Goal: Task Accomplishment & Management: Use online tool/utility

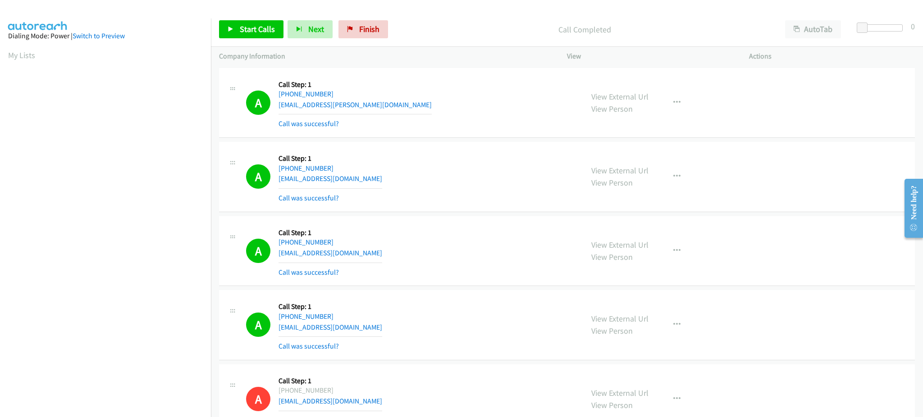
scroll to position [90, 0]
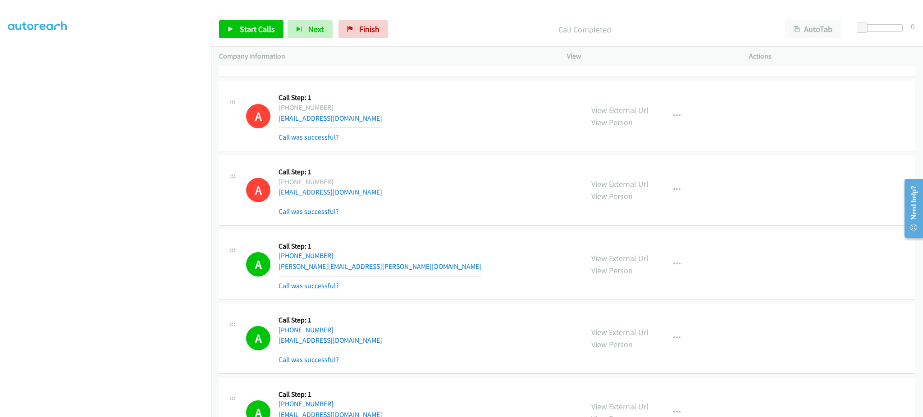
drag, startPoint x: 636, startPoint y: 386, endPoint x: 610, endPoint y: 399, distance: 28.8
click at [636, 386] on div "A Callback Scheduled Call Step: 1 America/New_York +1 917-547-0121 alangheier@g…" at bounding box center [567, 413] width 696 height 70
click at [256, 29] on span "Start Calls" at bounding box center [257, 29] width 35 height 10
click at [235, 36] on link "Pause" at bounding box center [244, 29] width 50 height 18
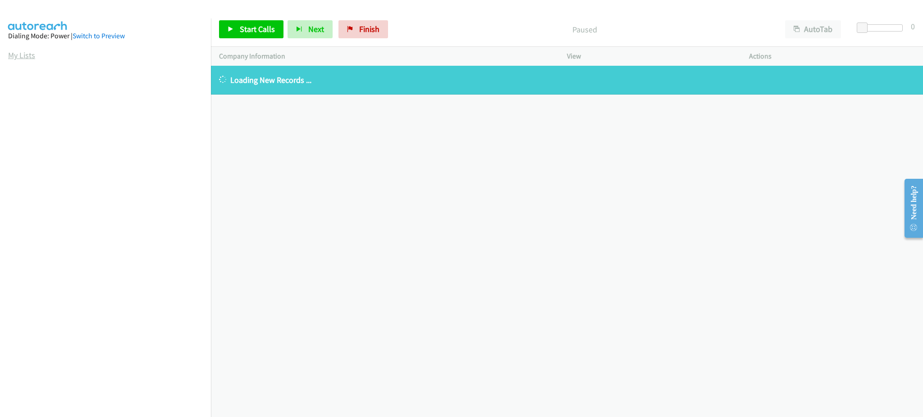
click at [14, 53] on link "My Lists" at bounding box center [21, 55] width 27 height 10
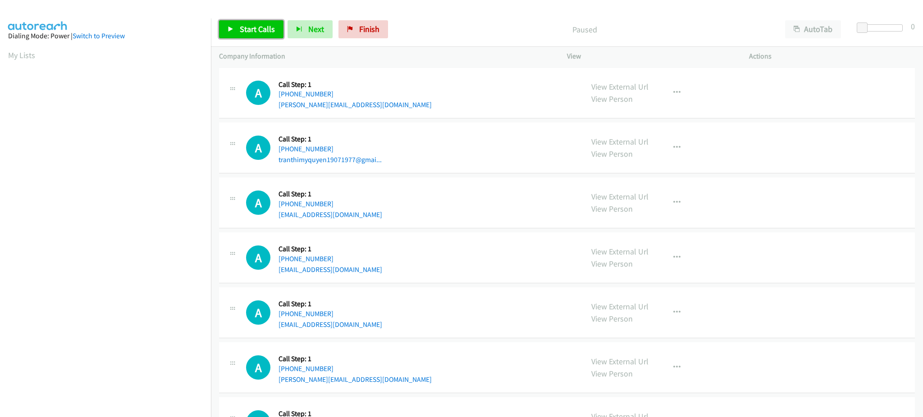
click at [244, 32] on span "Start Calls" at bounding box center [257, 29] width 35 height 10
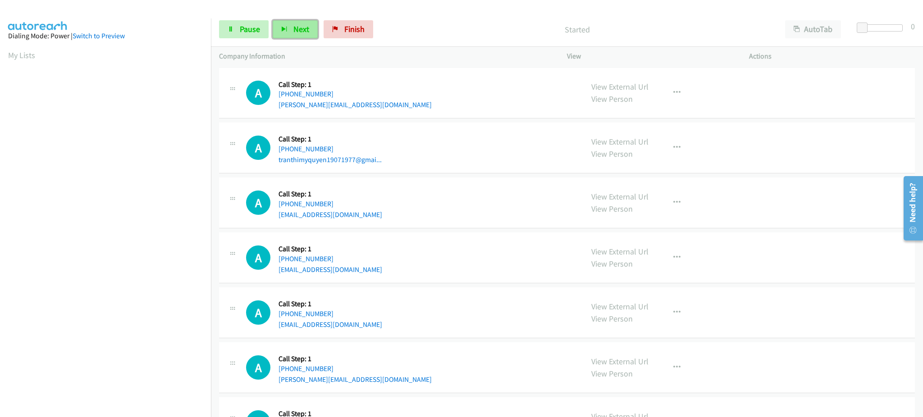
click at [307, 31] on span "Next" at bounding box center [301, 29] width 16 height 10
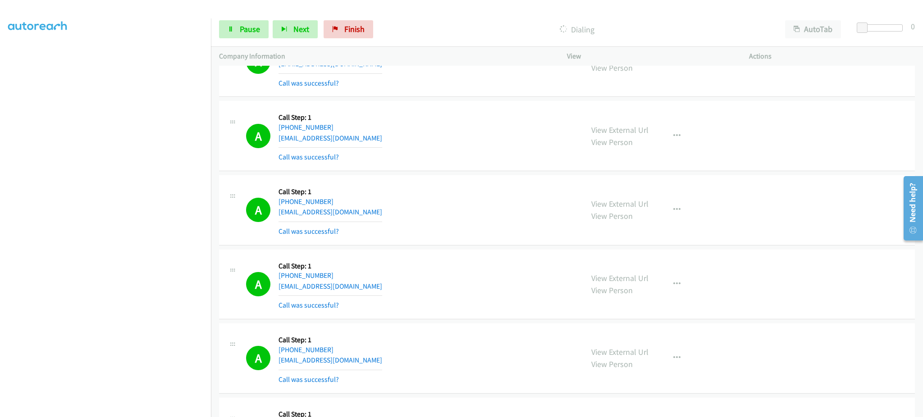
scroll to position [772, 0]
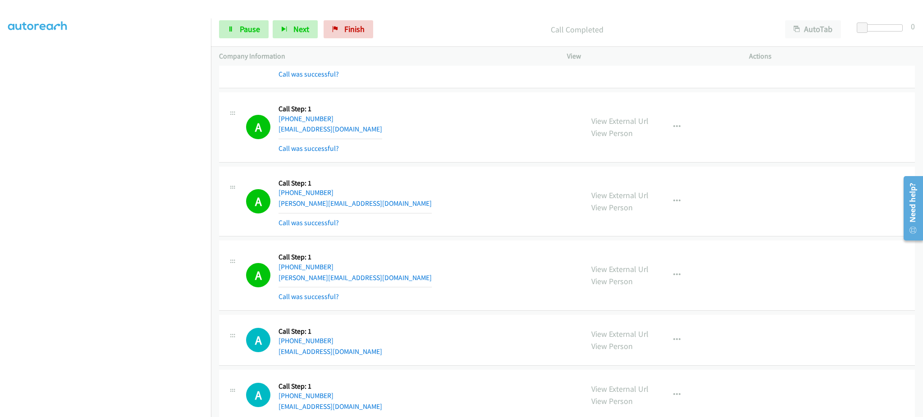
click at [686, 272] on div "View External Url View Person View External Url Email Schedule/Manage Callback …" at bounding box center [678, 276] width 190 height 54
click at [667, 285] on div "View External Url View Person View External Url Email Schedule/Manage Callback …" at bounding box center [678, 276] width 190 height 54
click at [674, 280] on button "button" at bounding box center [677, 275] width 24 height 18
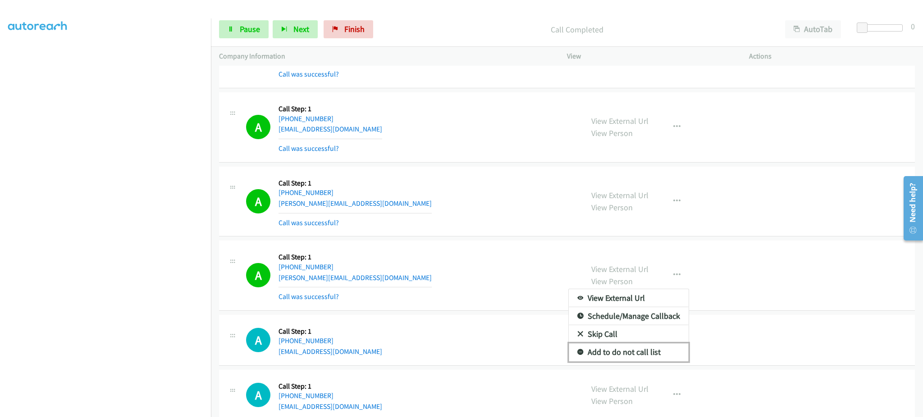
click at [641, 358] on link "Add to do not call list" at bounding box center [629, 353] width 120 height 18
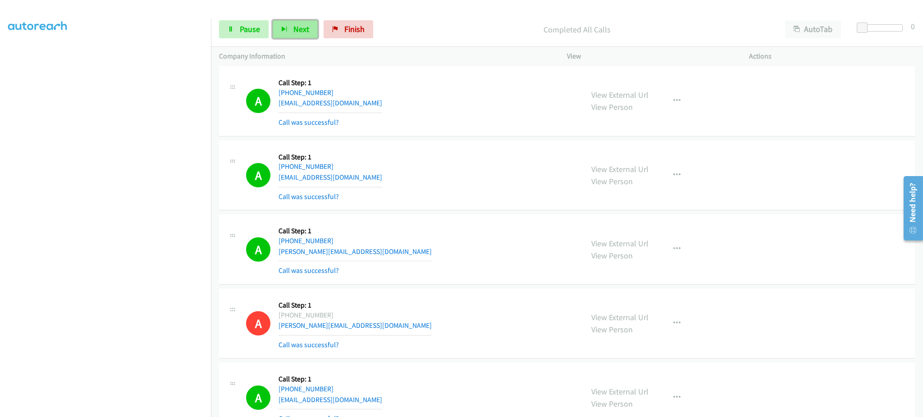
click at [291, 31] on button "Next" at bounding box center [295, 29] width 45 height 18
click at [250, 24] on span "Pause" at bounding box center [250, 29] width 20 height 10
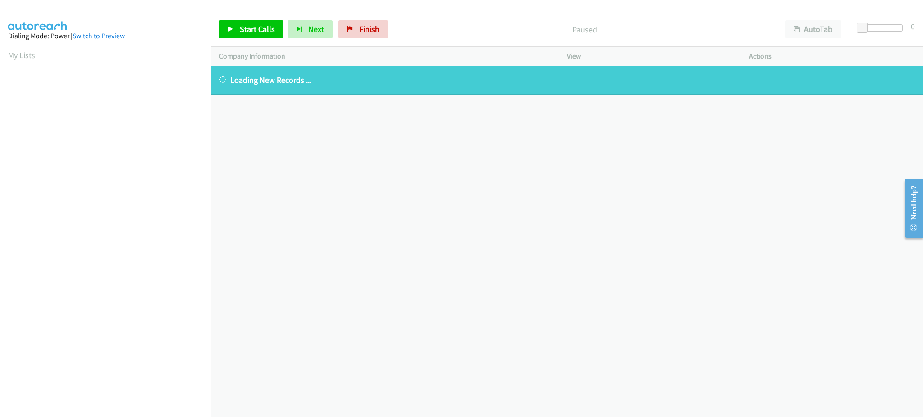
click at [21, 61] on aside "Dialing Mode: Power | Switch to Preview My Lists" at bounding box center [105, 267] width 211 height 499
click at [22, 56] on link "My Lists" at bounding box center [21, 55] width 27 height 10
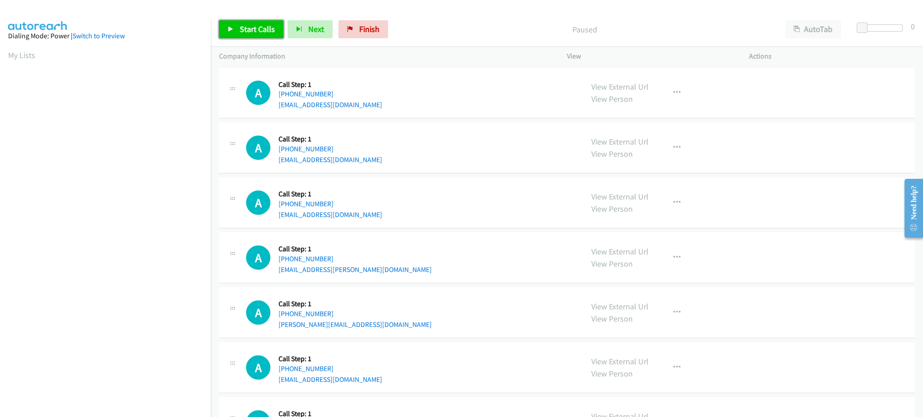
click at [266, 32] on span "Start Calls" at bounding box center [257, 29] width 35 height 10
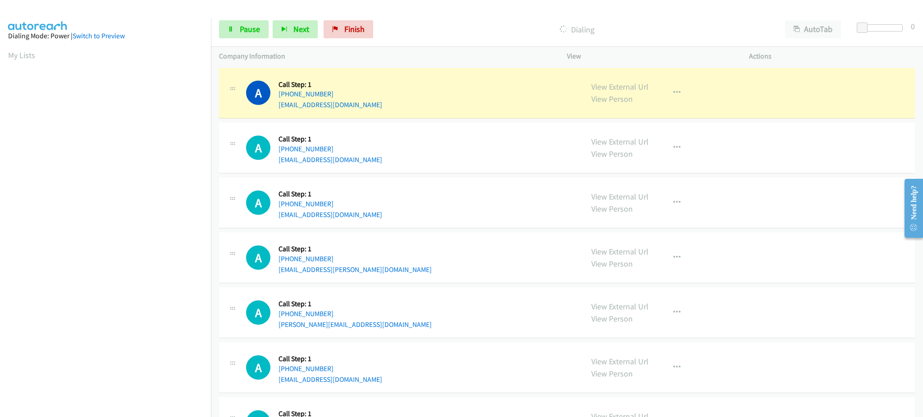
scroll to position [90, 0]
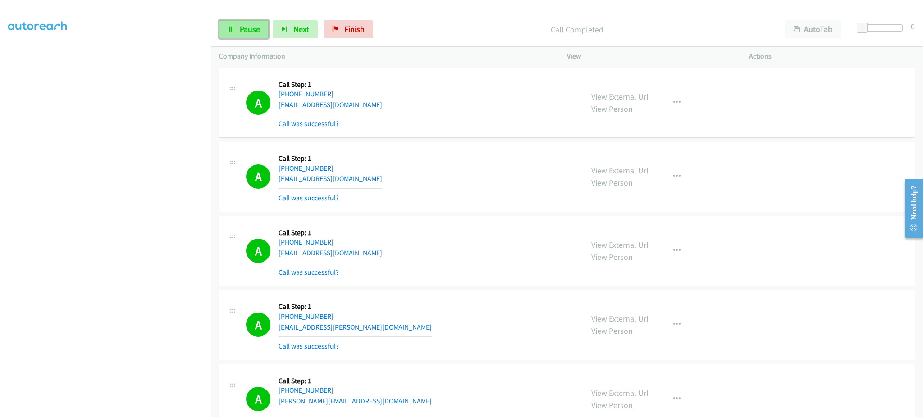
click at [264, 22] on link "Pause" at bounding box center [244, 29] width 50 height 18
click at [249, 29] on span "Start Calls" at bounding box center [257, 29] width 35 height 10
click at [249, 28] on span "Pause" at bounding box center [250, 29] width 20 height 10
click at [262, 35] on link "Start Calls" at bounding box center [251, 29] width 64 height 18
click at [236, 32] on link "Pause" at bounding box center [244, 29] width 50 height 18
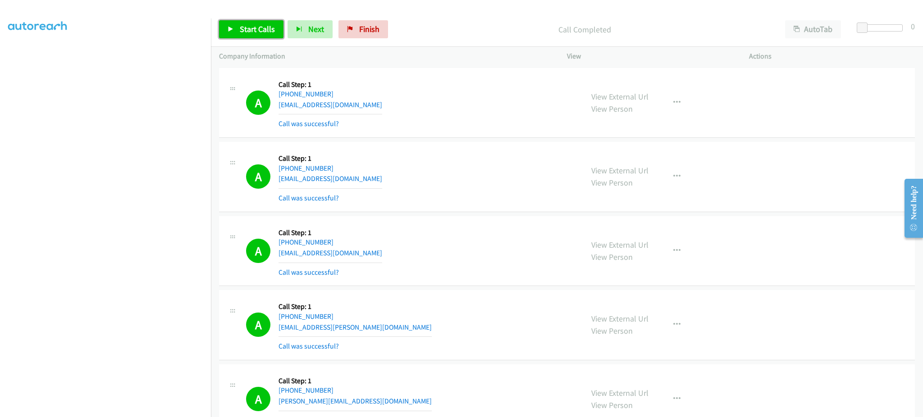
click at [259, 31] on span "Start Calls" at bounding box center [257, 29] width 35 height 10
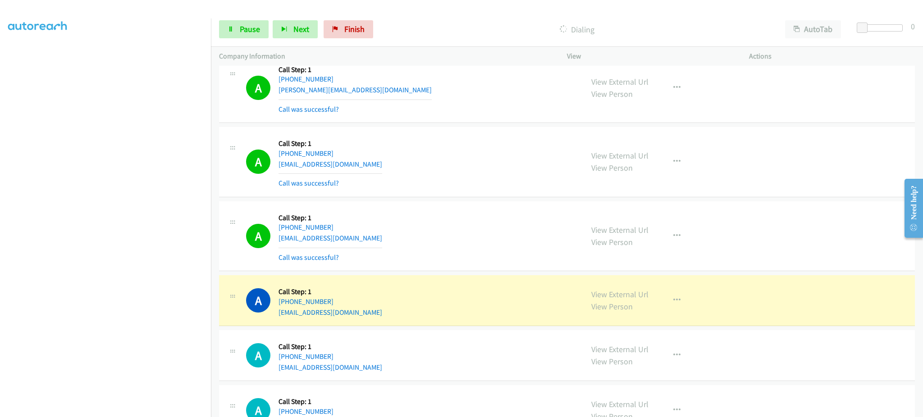
scroll to position [902, 0]
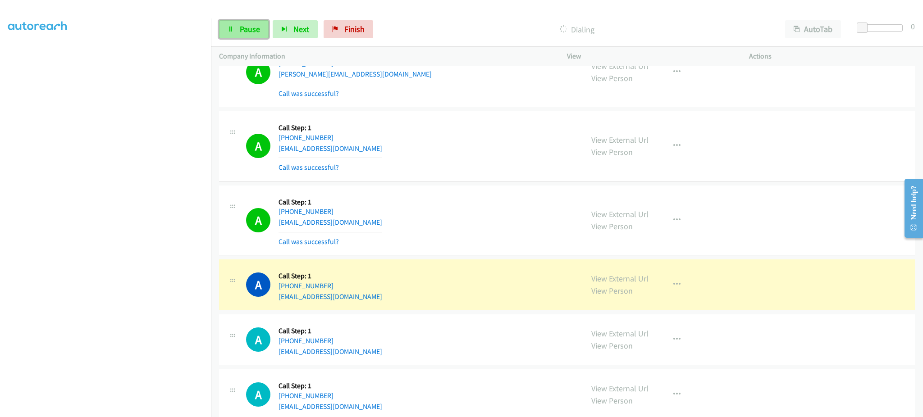
click at [240, 38] on link "Pause" at bounding box center [244, 29] width 50 height 18
click at [632, 279] on link "View External Url" at bounding box center [619, 279] width 57 height 10
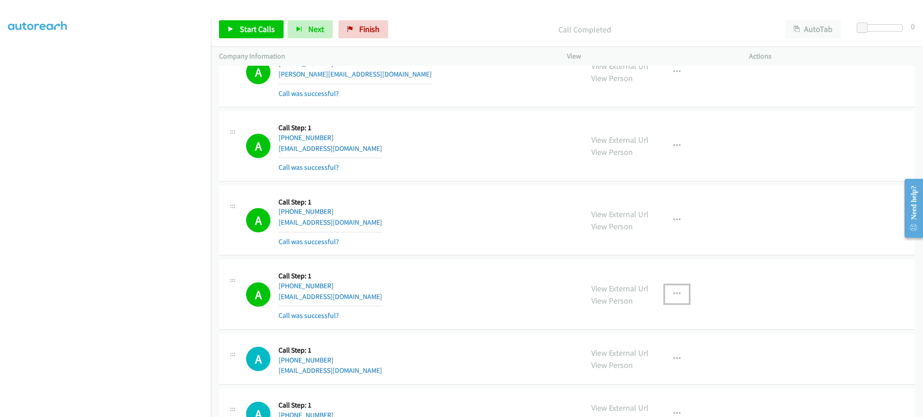
drag, startPoint x: 672, startPoint y: 296, endPoint x: 667, endPoint y: 317, distance: 22.1
click at [673, 296] on icon "button" at bounding box center [676, 294] width 7 height 7
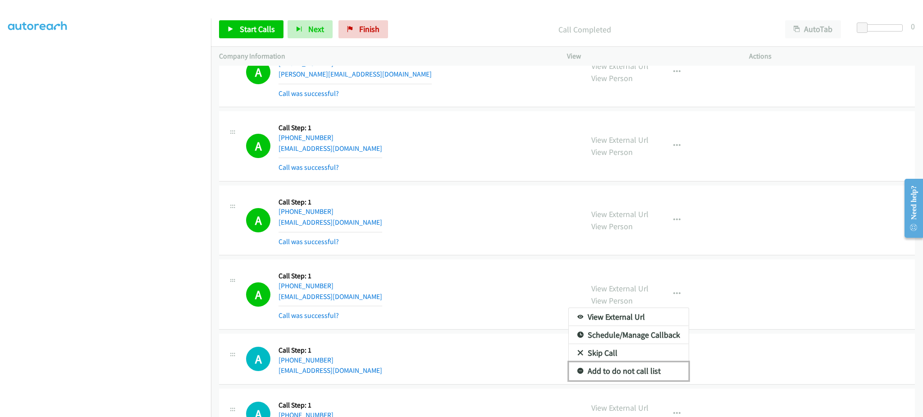
click at [647, 372] on link "Add to do not call list" at bounding box center [629, 371] width 120 height 18
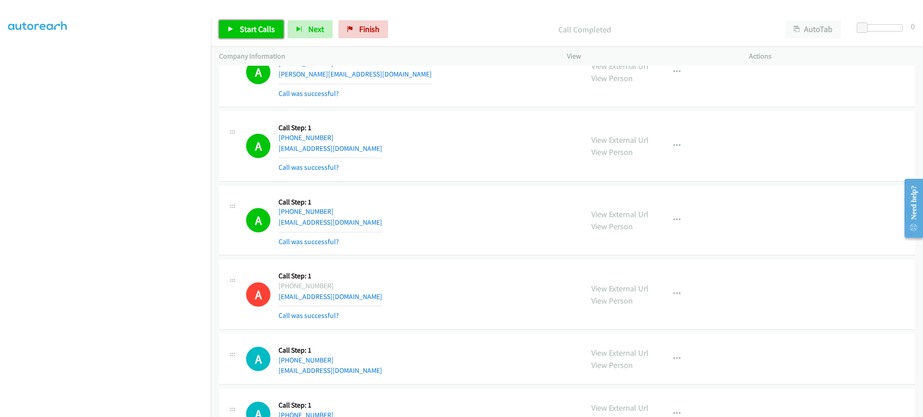
click at [266, 24] on span "Start Calls" at bounding box center [257, 29] width 35 height 10
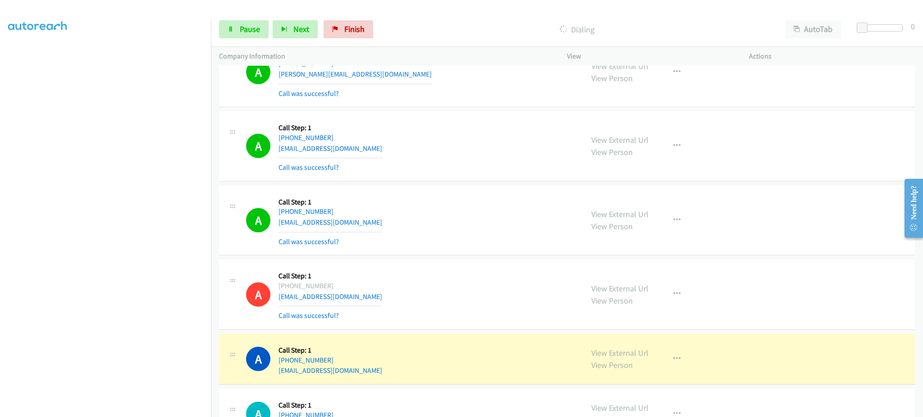
click at [623, 347] on div "View External Url View Person View External Url Email Schedule/Manage Callback …" at bounding box center [678, 359] width 190 height 34
click at [622, 353] on link "View External Url" at bounding box center [619, 353] width 57 height 10
click at [260, 32] on link "Pause" at bounding box center [244, 29] width 50 height 18
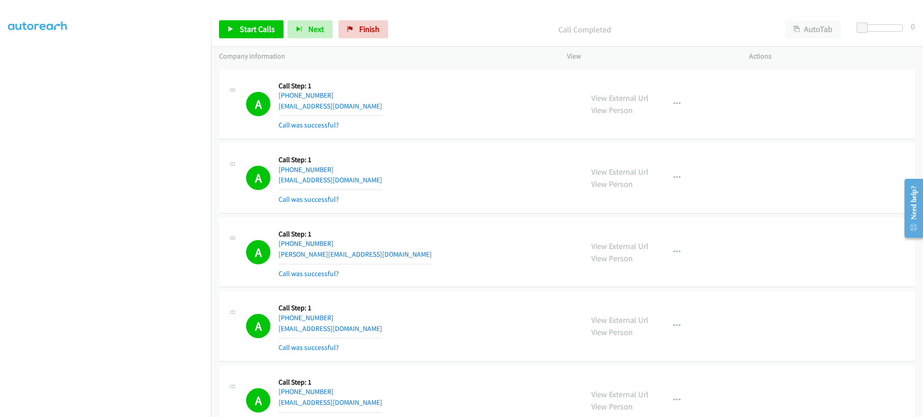
scroll to position [0, 0]
click at [31, 57] on link "My Lists" at bounding box center [21, 55] width 27 height 10
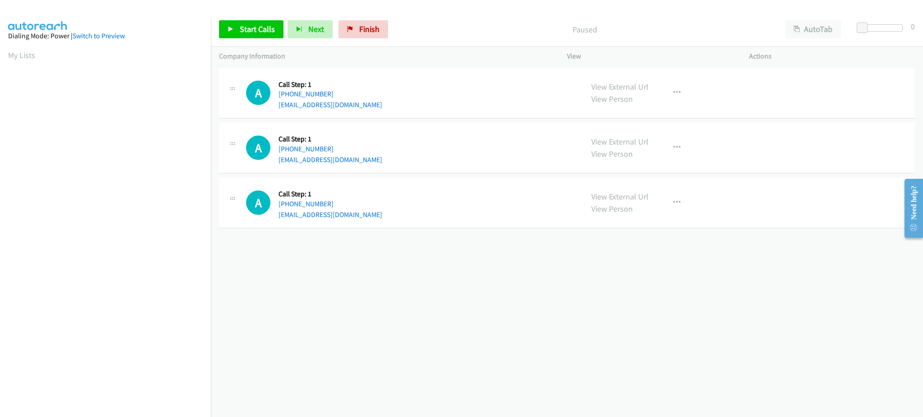
drag, startPoint x: 22, startPoint y: 58, endPoint x: 62, endPoint y: 69, distance: 41.4
click at [22, 58] on link "My Lists" at bounding box center [21, 55] width 27 height 10
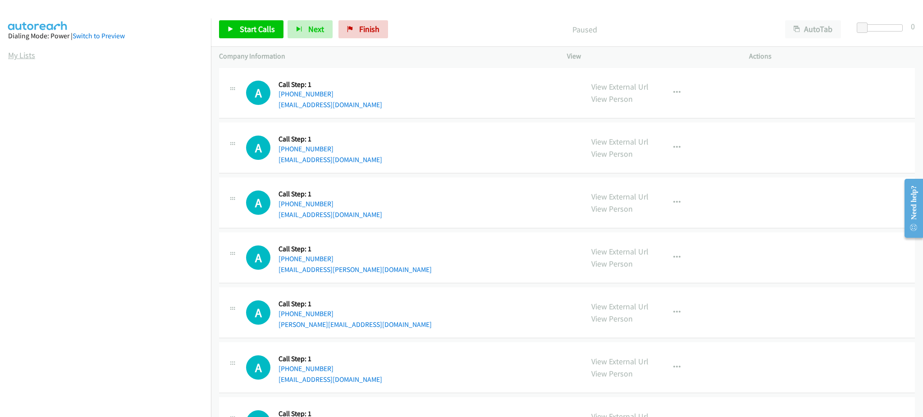
click at [20, 51] on link "My Lists" at bounding box center [21, 55] width 27 height 10
click at [29, 50] on link "My Lists" at bounding box center [21, 55] width 27 height 10
click at [252, 16] on div "Start Calls Pause Next Finish Paused AutoTab AutoTab 0" at bounding box center [567, 29] width 712 height 35
click at [257, 30] on span "Start Calls" at bounding box center [257, 29] width 35 height 10
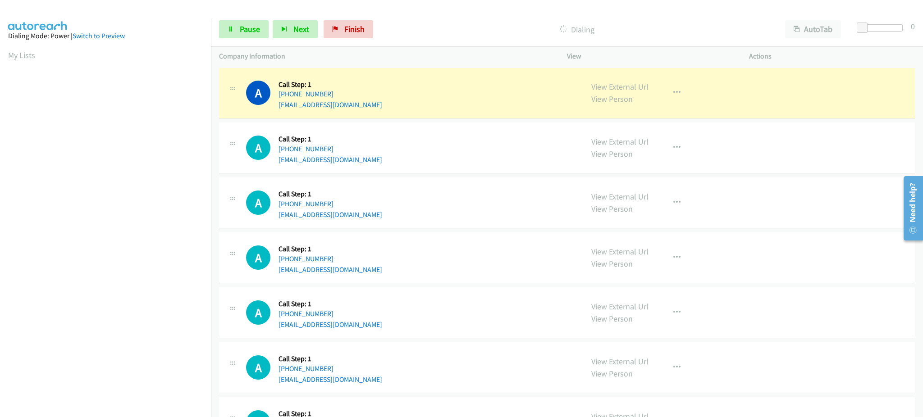
scroll to position [90, 0]
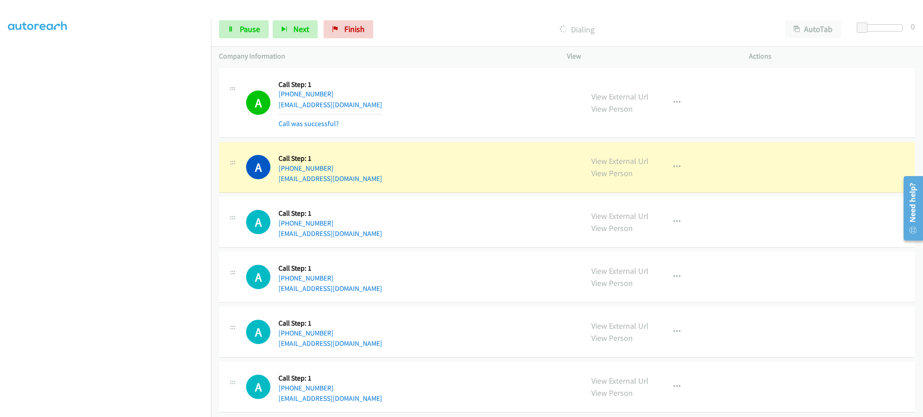
click at [96, 410] on section at bounding box center [105, 203] width 195 height 431
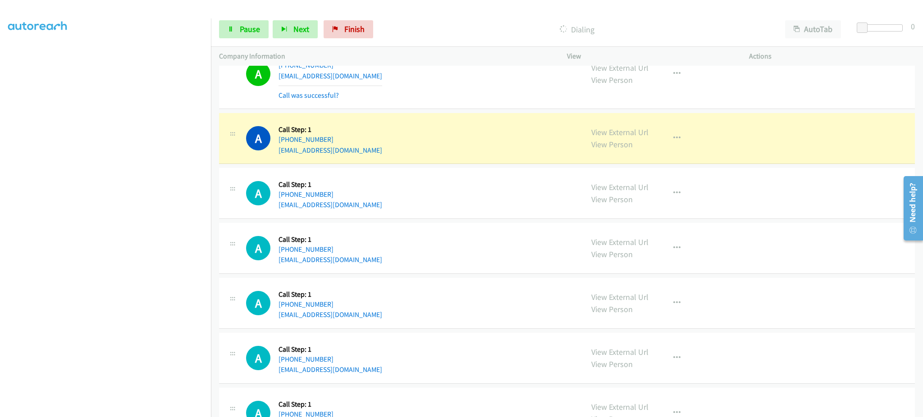
scroll to position [180, 0]
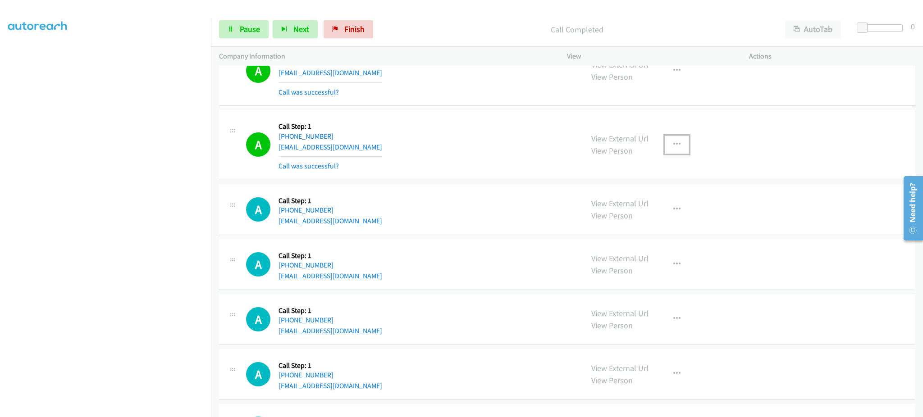
click at [673, 146] on icon "button" at bounding box center [676, 144] width 7 height 7
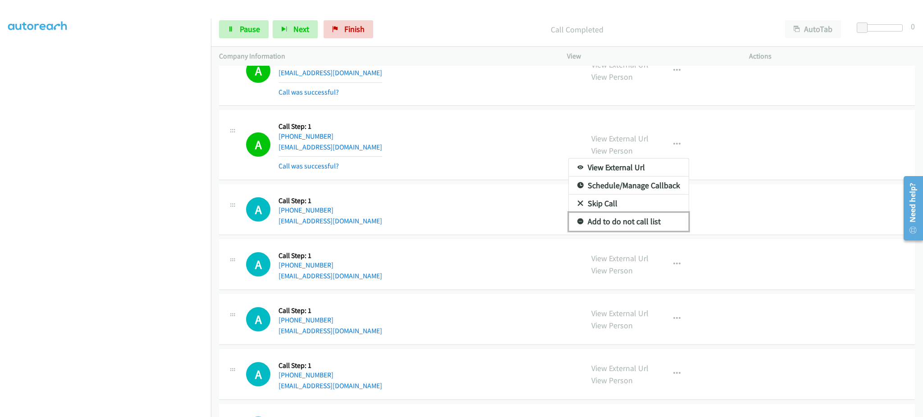
click at [666, 230] on link "Add to do not call list" at bounding box center [629, 222] width 120 height 18
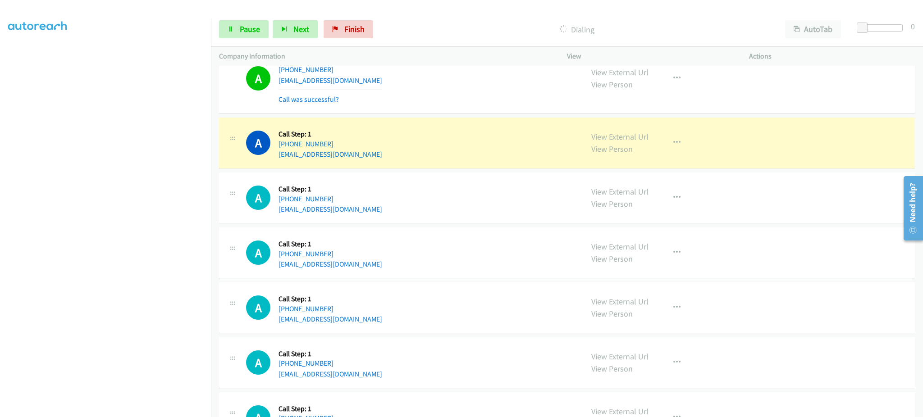
scroll to position [541, 0]
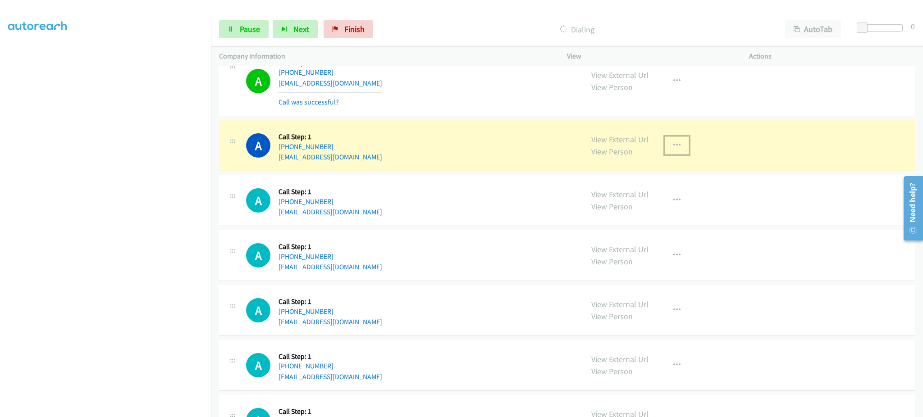
click at [669, 152] on button "button" at bounding box center [677, 146] width 24 height 18
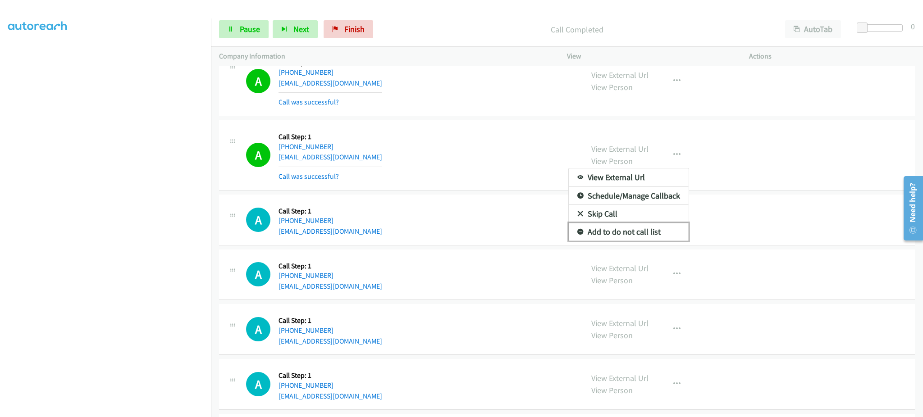
click at [647, 234] on link "Add to do not call list" at bounding box center [629, 232] width 120 height 18
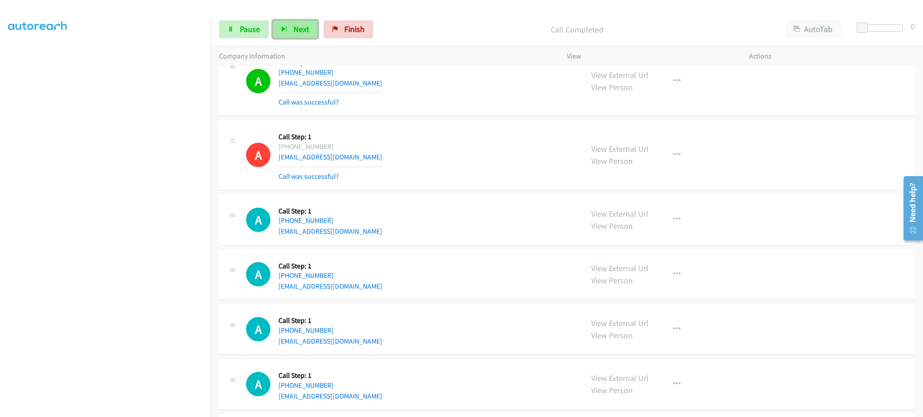
click at [290, 29] on button "Next" at bounding box center [295, 29] width 45 height 18
click at [303, 32] on span "Next" at bounding box center [301, 29] width 16 height 10
click at [229, 25] on link "Pause" at bounding box center [244, 29] width 50 height 18
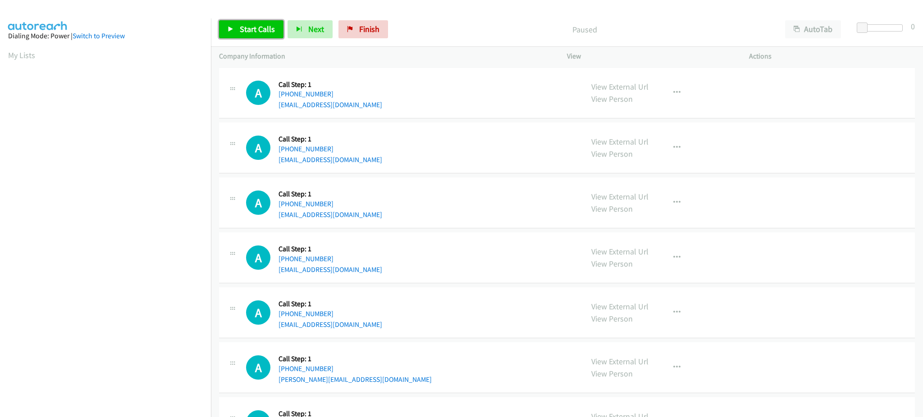
click at [274, 26] on link "Start Calls" at bounding box center [251, 29] width 64 height 18
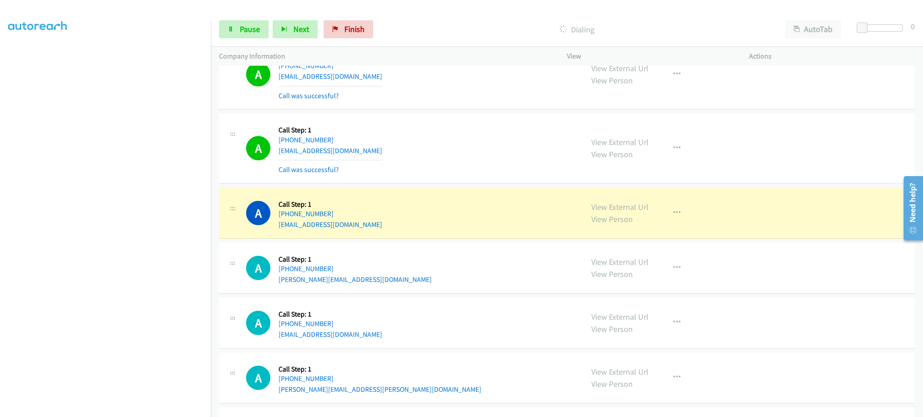
scroll to position [180, 0]
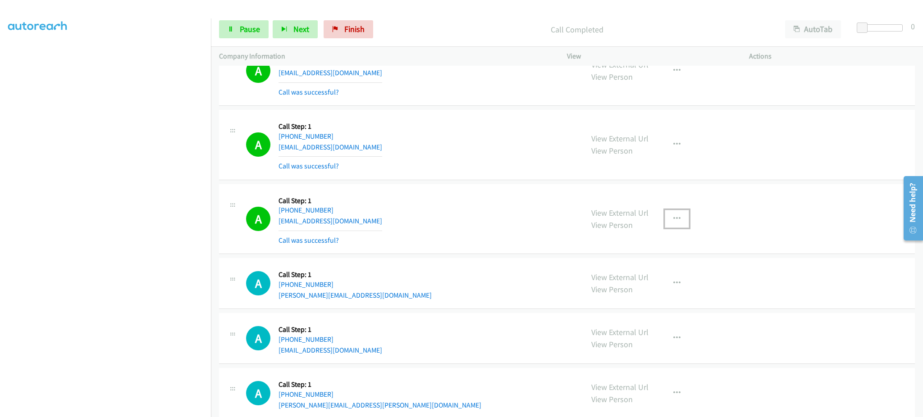
drag, startPoint x: 673, startPoint y: 224, endPoint x: 660, endPoint y: 262, distance: 40.9
click at [673, 224] on button "button" at bounding box center [677, 219] width 24 height 18
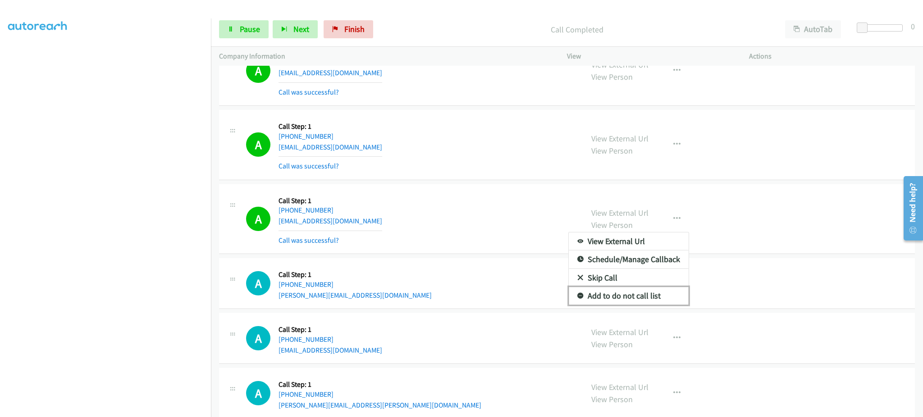
click at [642, 297] on link "Add to do not call list" at bounding box center [629, 296] width 120 height 18
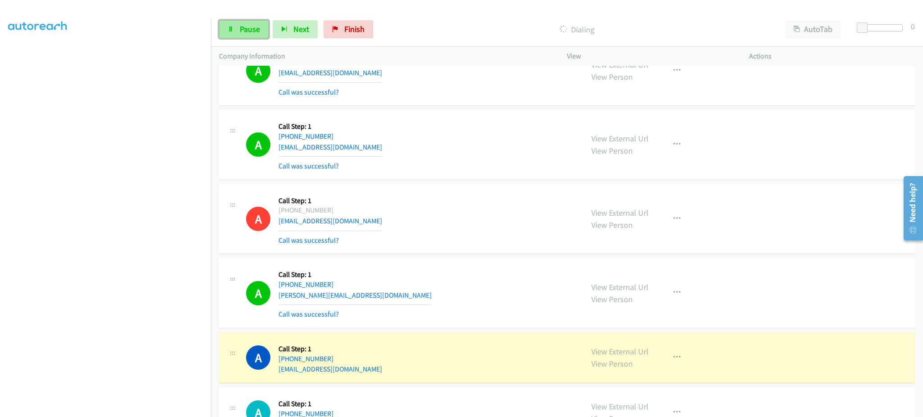
click at [260, 34] on link "Pause" at bounding box center [244, 29] width 50 height 18
click at [599, 351] on link "View External Url" at bounding box center [619, 352] width 57 height 10
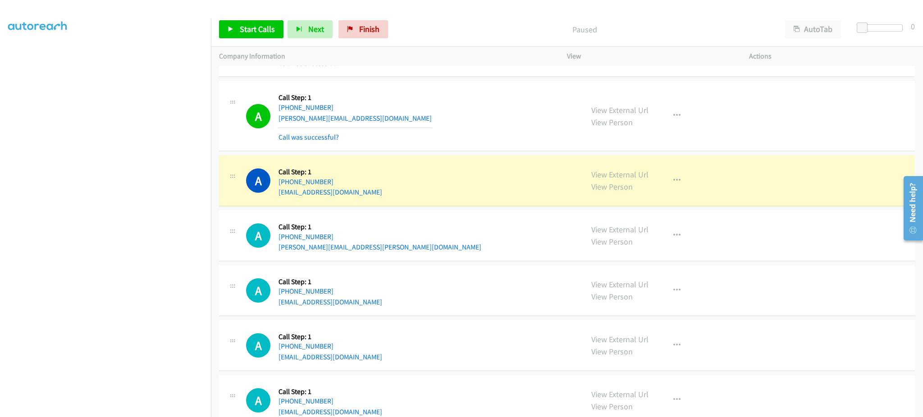
scroll to position [361, 0]
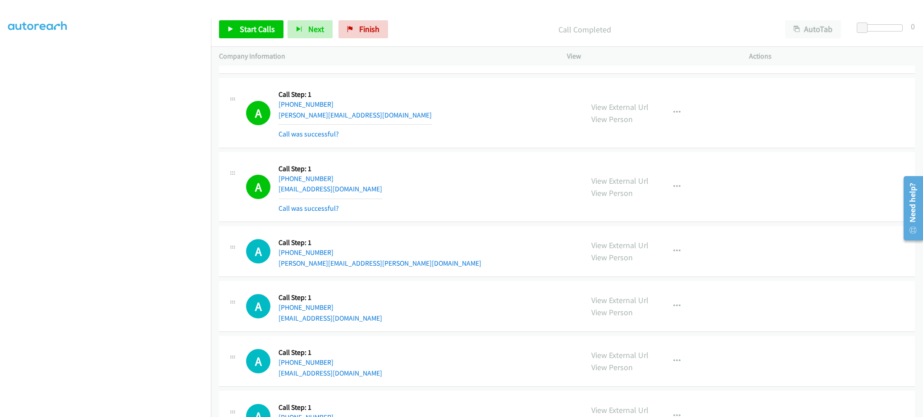
drag, startPoint x: 659, startPoint y: 191, endPoint x: 665, endPoint y: 194, distance: 6.9
click at [659, 191] on div "View External Url View Person View External Url Email Schedule/Manage Callback …" at bounding box center [678, 187] width 190 height 54
click at [667, 194] on button "button" at bounding box center [677, 187] width 24 height 18
click at [644, 260] on link "Add to do not call list" at bounding box center [629, 264] width 120 height 18
click at [245, 28] on span "Start Calls" at bounding box center [257, 29] width 35 height 10
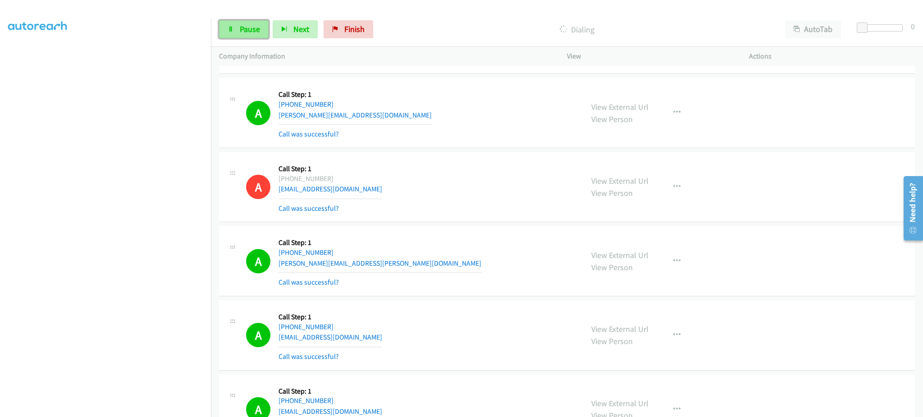
click at [248, 27] on span "Pause" at bounding box center [250, 29] width 20 height 10
click at [243, 43] on div "Start Calls Pause Next Finish Call Completed AutoTab AutoTab 0" at bounding box center [567, 29] width 712 height 35
click at [239, 22] on link "Start Calls" at bounding box center [251, 29] width 64 height 18
click at [252, 18] on div "Start Calls Pause Next Finish Dialing AutoTab AutoTab 0" at bounding box center [567, 29] width 712 height 35
drag, startPoint x: 250, startPoint y: 24, endPoint x: 326, endPoint y: 124, distance: 125.8
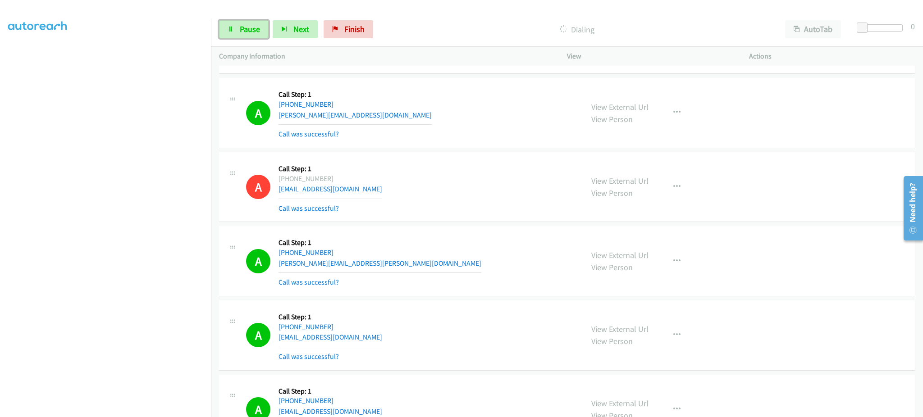
click at [249, 24] on span "Pause" at bounding box center [250, 29] width 20 height 10
click at [260, 35] on link "Start Calls" at bounding box center [251, 29] width 64 height 18
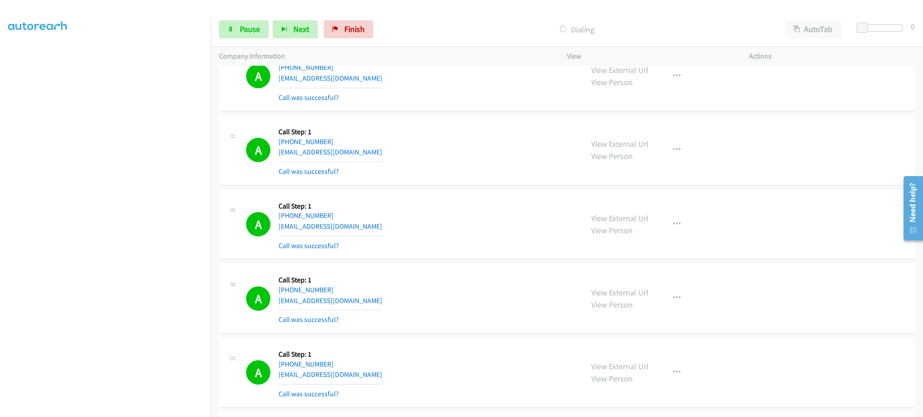
scroll to position [721, 0]
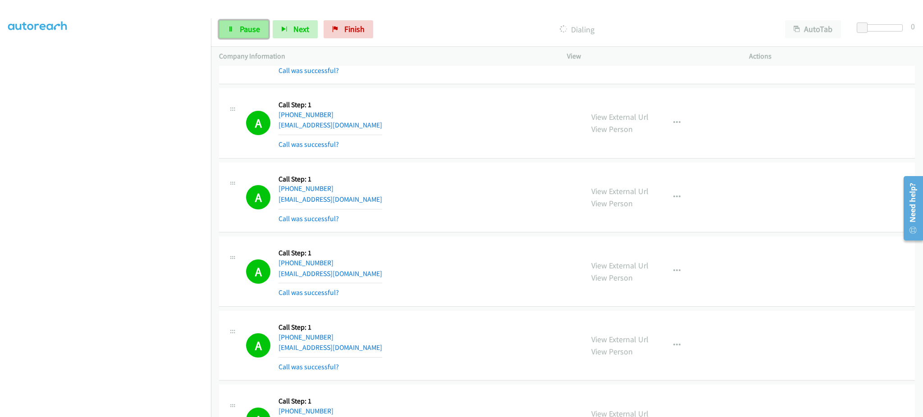
click at [240, 26] on span "Pause" at bounding box center [250, 29] width 20 height 10
click at [247, 25] on span "Start Calls" at bounding box center [257, 29] width 35 height 10
click at [251, 26] on span "Pause" at bounding box center [250, 29] width 20 height 10
click at [254, 36] on link "Start Calls" at bounding box center [251, 29] width 64 height 18
click at [235, 24] on link "Pause" at bounding box center [244, 29] width 50 height 18
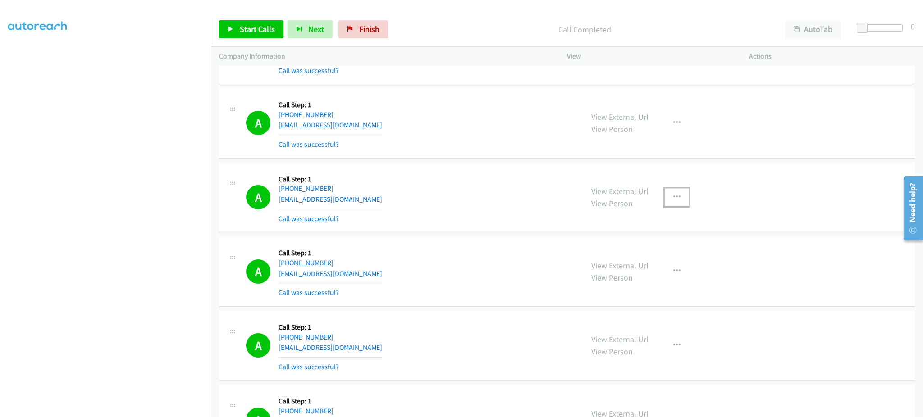
click at [684, 201] on button "button" at bounding box center [677, 197] width 24 height 18
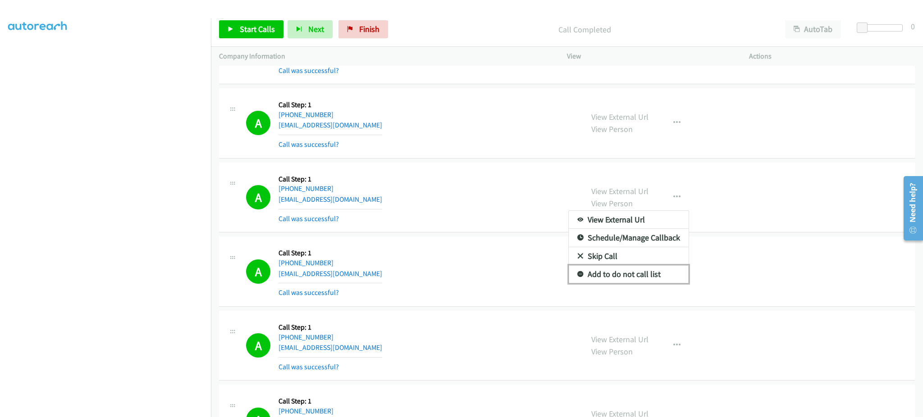
click at [653, 270] on link "Add to do not call list" at bounding box center [629, 275] width 120 height 18
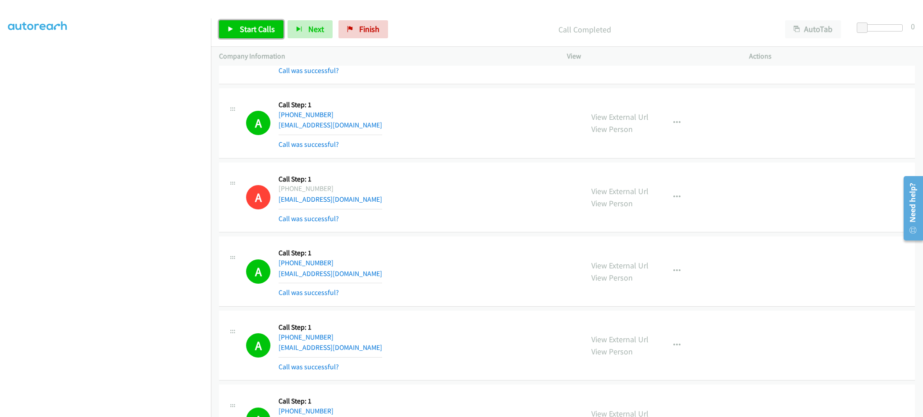
click at [265, 28] on span "Start Calls" at bounding box center [257, 29] width 35 height 10
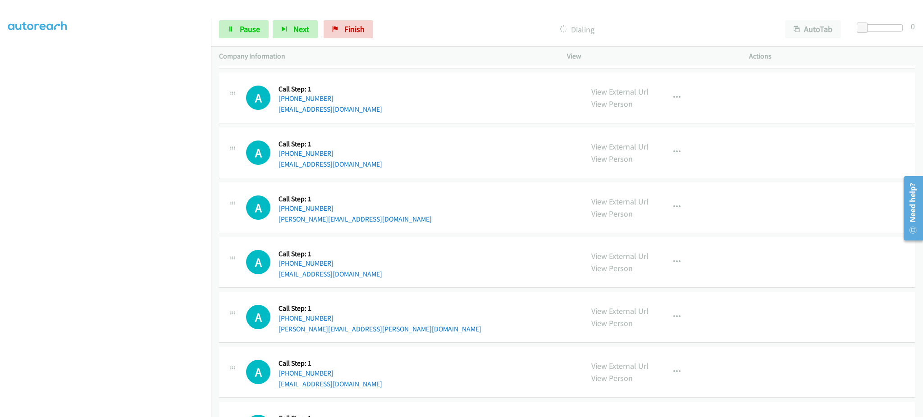
scroll to position [2164, 0]
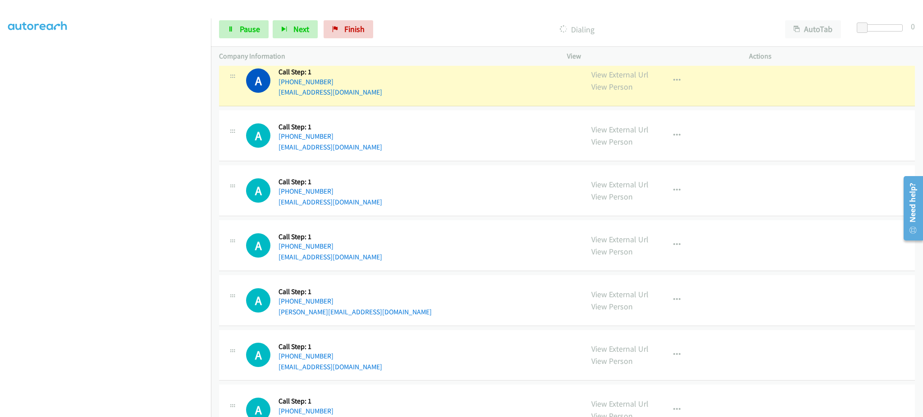
click at [703, 99] on div "A Callback Scheduled Call Step: 1 [GEOGRAPHIC_DATA]/[GEOGRAPHIC_DATA] [PHONE_NU…" at bounding box center [567, 80] width 696 height 51
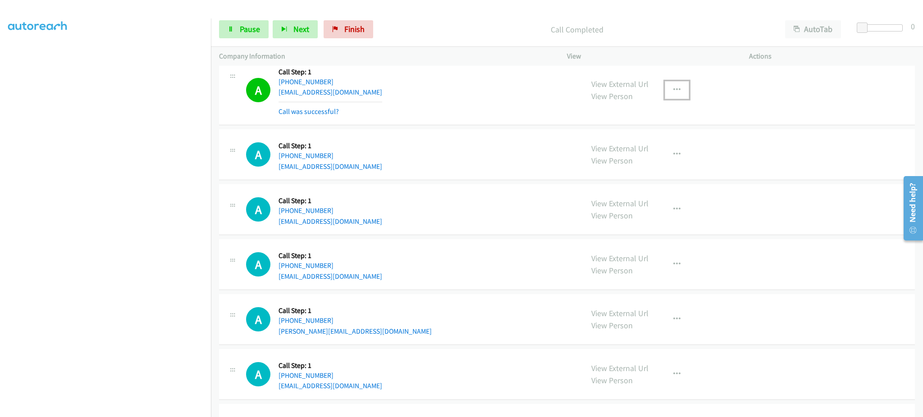
click at [674, 89] on icon "button" at bounding box center [676, 90] width 7 height 7
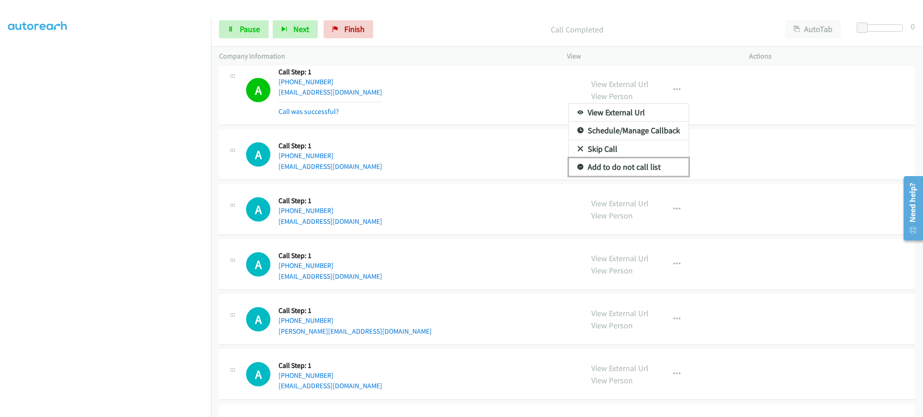
click at [650, 164] on link "Add to do not call list" at bounding box center [629, 167] width 120 height 18
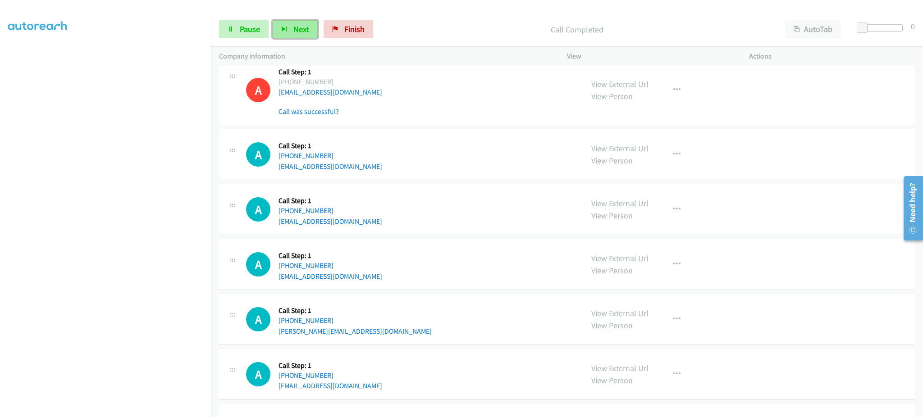
click at [290, 28] on button "Next" at bounding box center [295, 29] width 45 height 18
click at [249, 28] on span "Pause" at bounding box center [250, 29] width 20 height 10
click at [244, 33] on span "Start Calls" at bounding box center [257, 29] width 35 height 10
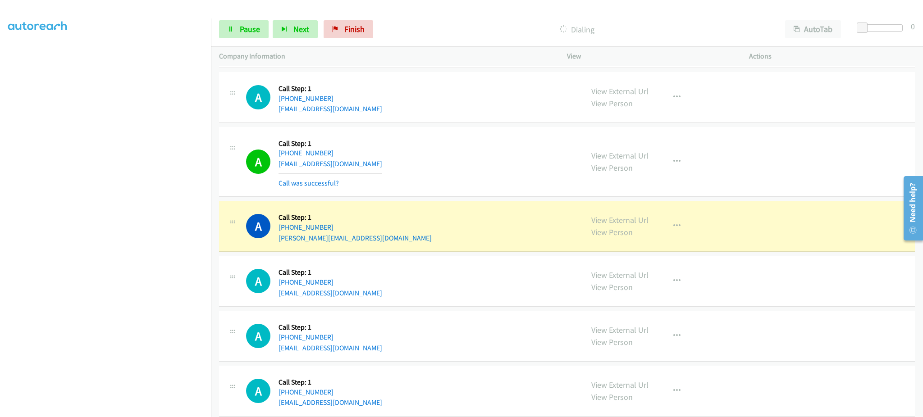
scroll to position [2885, 0]
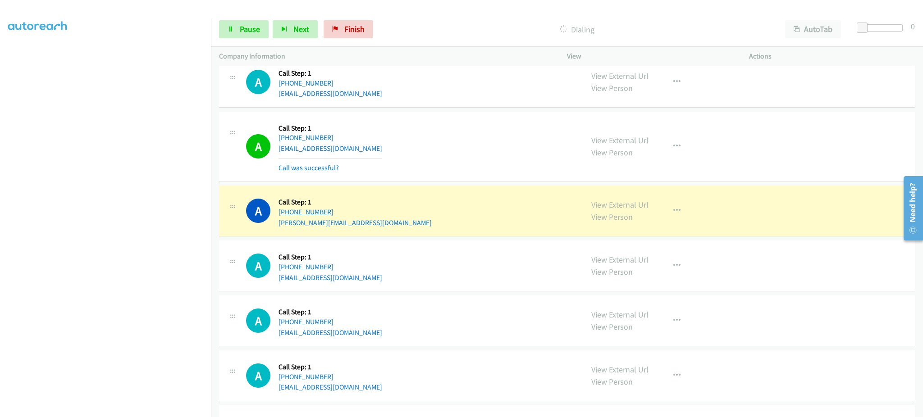
drag, startPoint x: 335, startPoint y: 212, endPoint x: 286, endPoint y: 213, distance: 48.7
click at [286, 213] on div "A Callback Scheduled Call Step: 1 [GEOGRAPHIC_DATA]/[GEOGRAPHIC_DATA] [PHONE_NU…" at bounding box center [410, 211] width 329 height 34
copy link "[PHONE_NUMBER]"
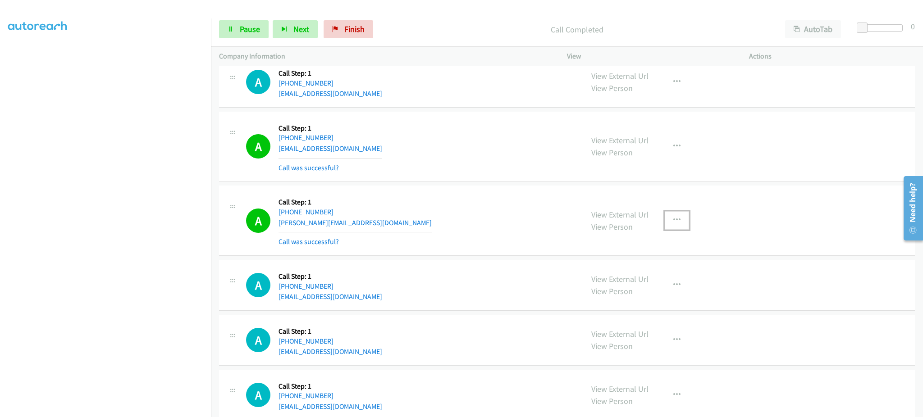
click at [684, 226] on button "button" at bounding box center [677, 220] width 24 height 18
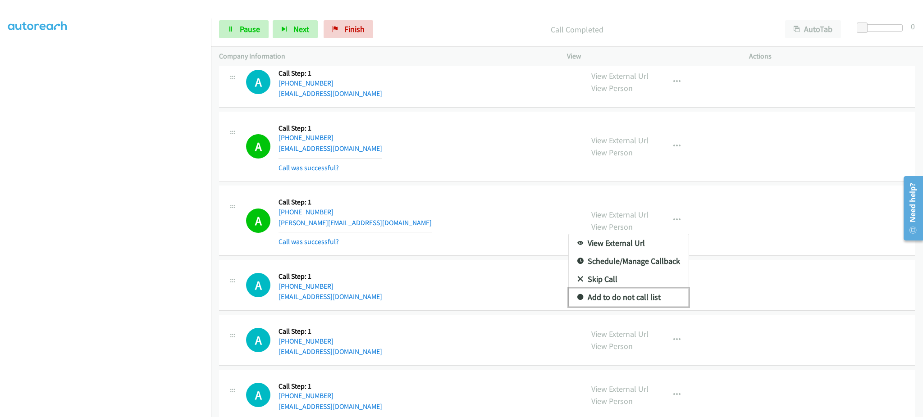
drag, startPoint x: 631, startPoint y: 306, endPoint x: 623, endPoint y: 283, distance: 24.0
click at [631, 306] on link "Add to do not call list" at bounding box center [629, 298] width 120 height 18
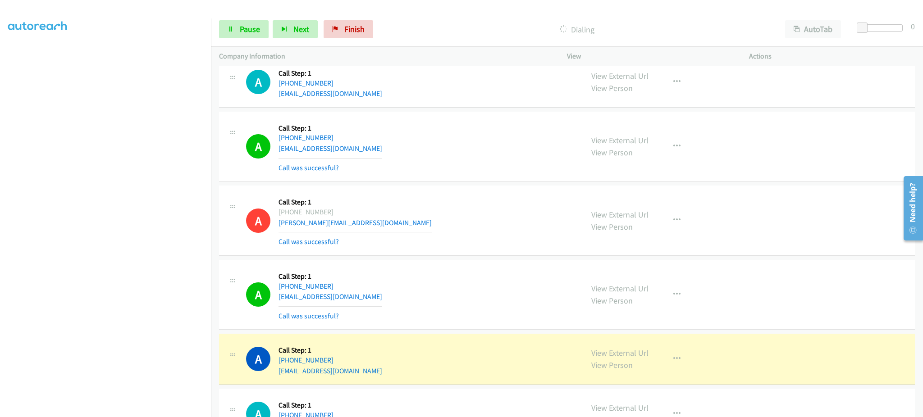
click at [729, 298] on div "View External Url View Person View External Url Email Schedule/Manage Callback …" at bounding box center [678, 295] width 190 height 54
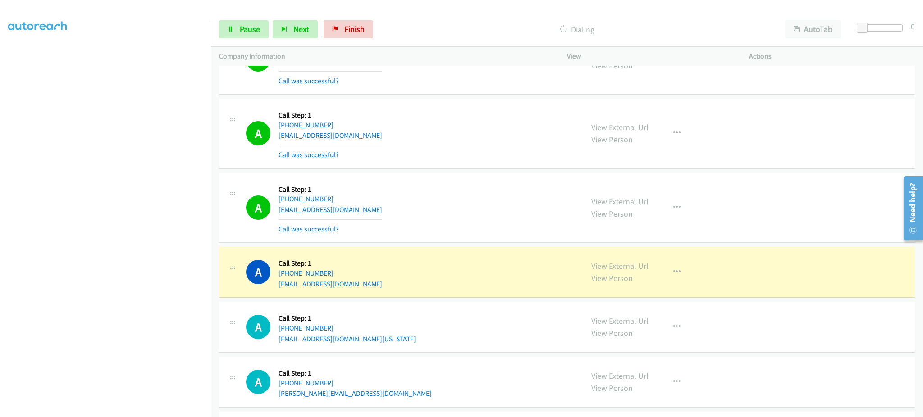
scroll to position [3426, 0]
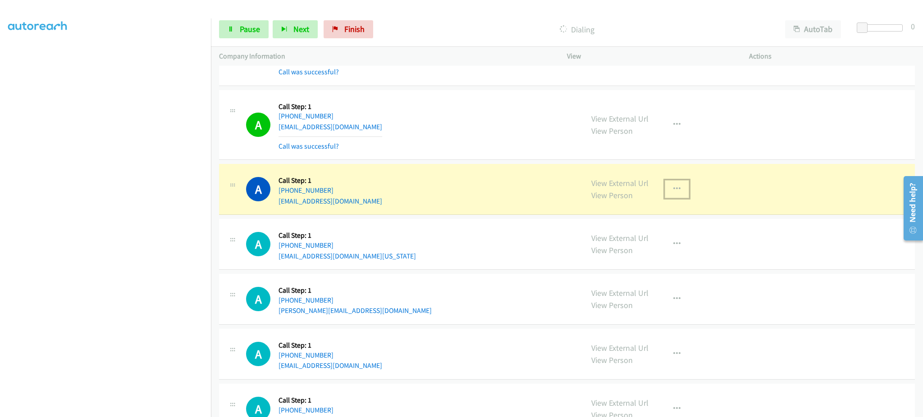
click at [678, 190] on button "button" at bounding box center [677, 189] width 24 height 18
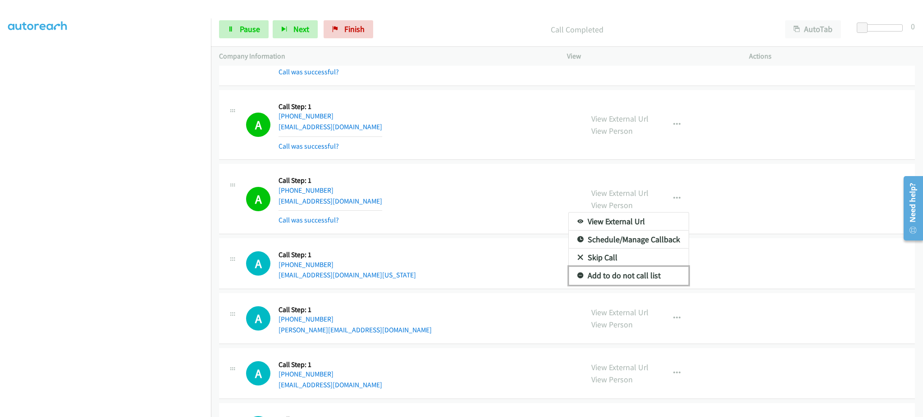
click at [664, 276] on link "Add to do not call list" at bounding box center [629, 276] width 120 height 18
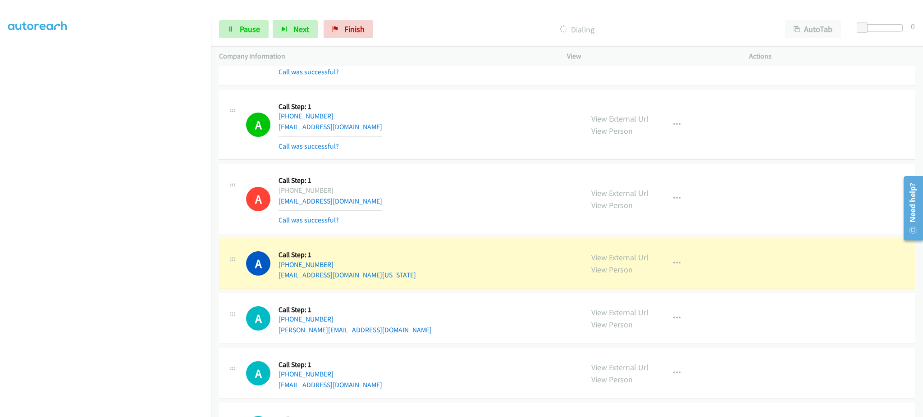
click at [247, 18] on div "Start Calls Pause Next Finish Dialing AutoTab AutoTab 0" at bounding box center [567, 29] width 712 height 35
click at [247, 25] on span "Pause" at bounding box center [250, 29] width 20 height 10
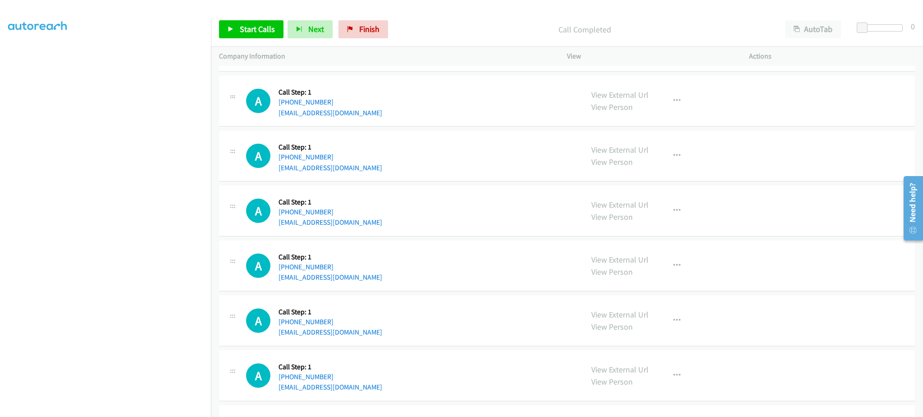
scroll to position [3787, 0]
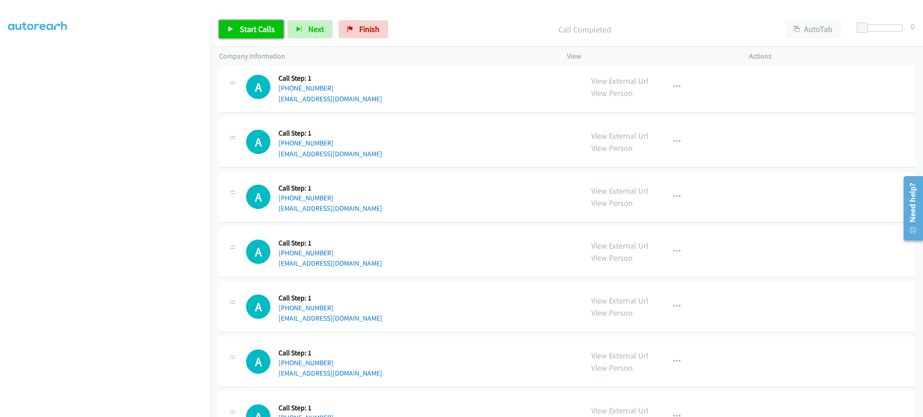
drag, startPoint x: 247, startPoint y: 29, endPoint x: 244, endPoint y: 34, distance: 5.9
click at [247, 29] on span "Start Calls" at bounding box center [257, 29] width 35 height 10
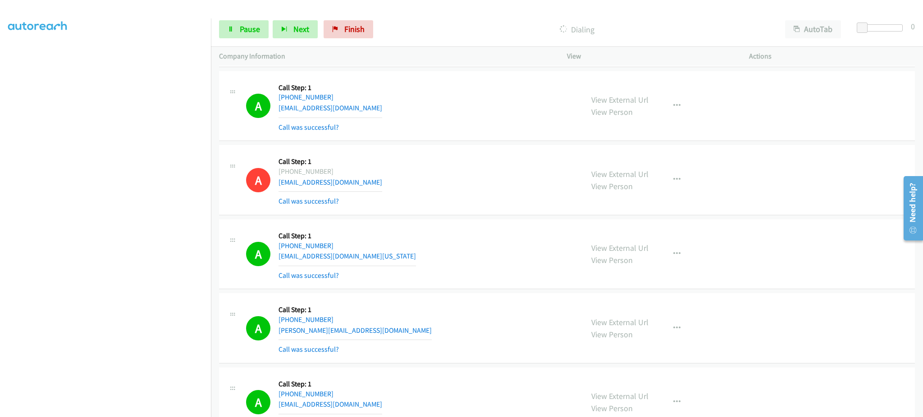
scroll to position [3625, 0]
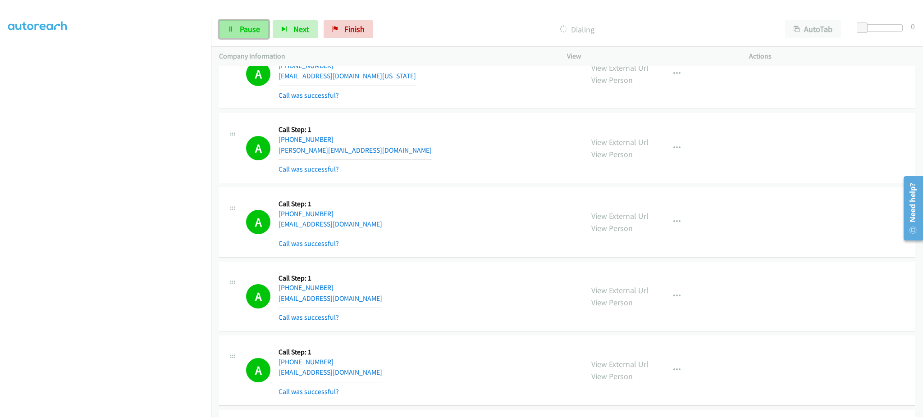
click at [246, 37] on link "Pause" at bounding box center [244, 29] width 50 height 18
click at [259, 21] on link "Start Calls" at bounding box center [251, 29] width 64 height 18
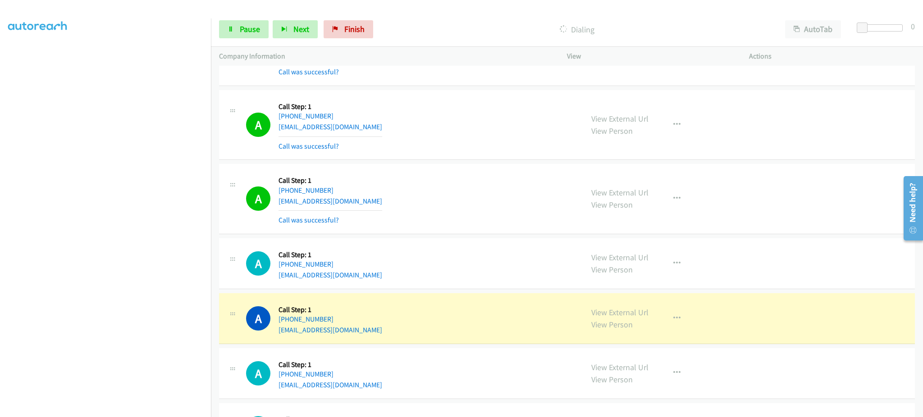
scroll to position [4166, 0]
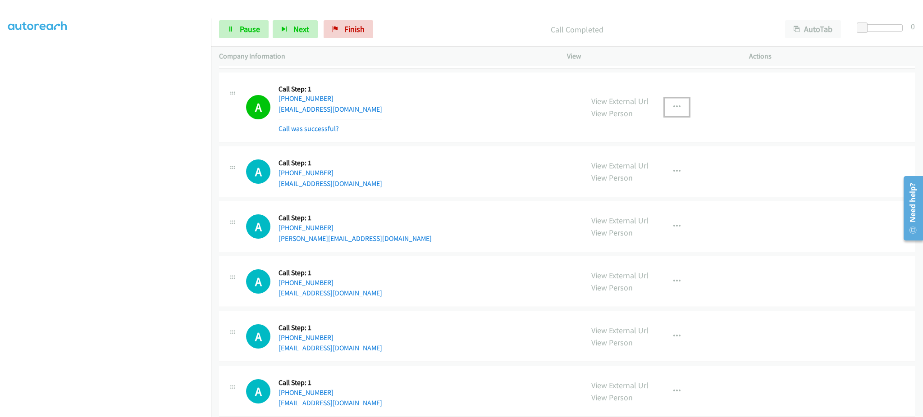
drag, startPoint x: 676, startPoint y: 105, endPoint x: 667, endPoint y: 154, distance: 49.9
click at [676, 105] on button "button" at bounding box center [677, 107] width 24 height 18
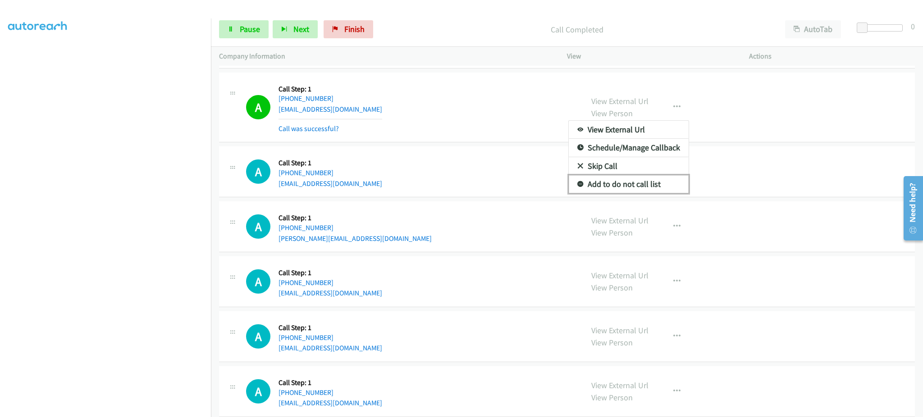
click at [654, 193] on link "Add to do not call list" at bounding box center [629, 184] width 120 height 18
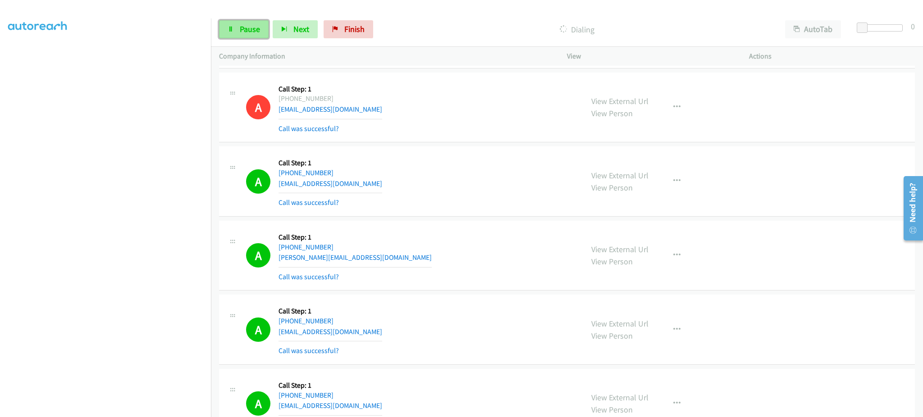
click at [254, 30] on span "Pause" at bounding box center [250, 29] width 20 height 10
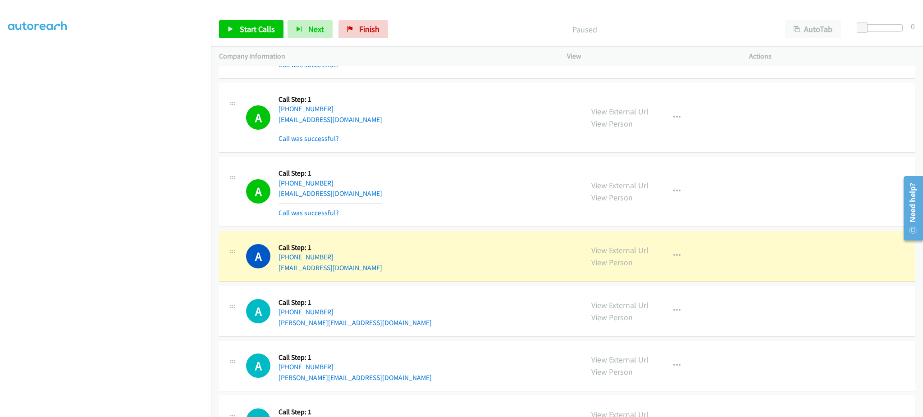
scroll to position [4707, 0]
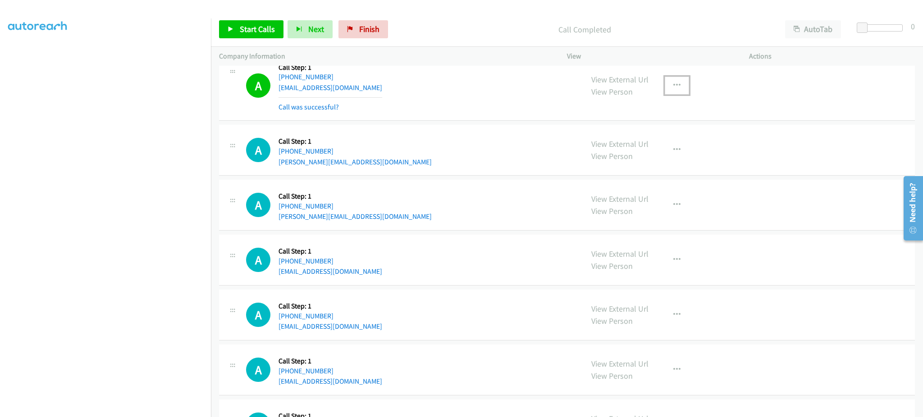
click at [678, 85] on button "button" at bounding box center [677, 86] width 24 height 18
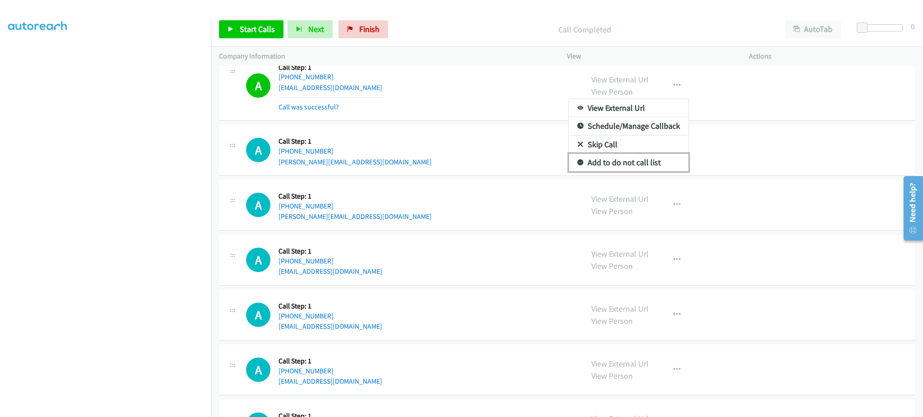
click at [664, 158] on link "Add to do not call list" at bounding box center [629, 163] width 120 height 18
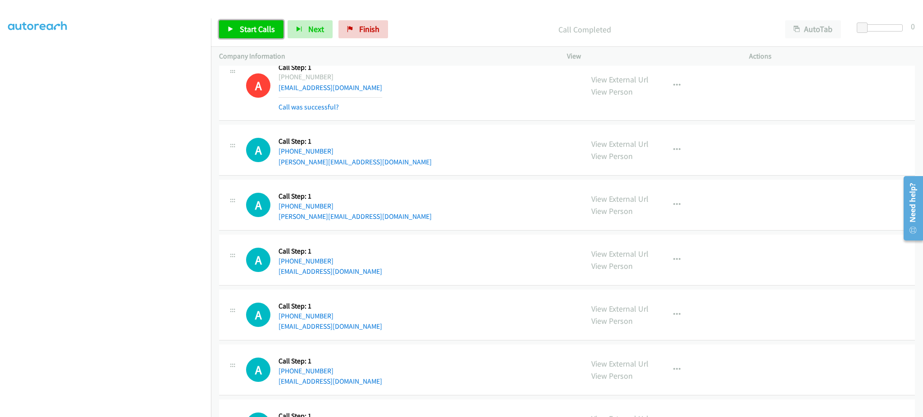
click at [242, 26] on span "Start Calls" at bounding box center [257, 29] width 35 height 10
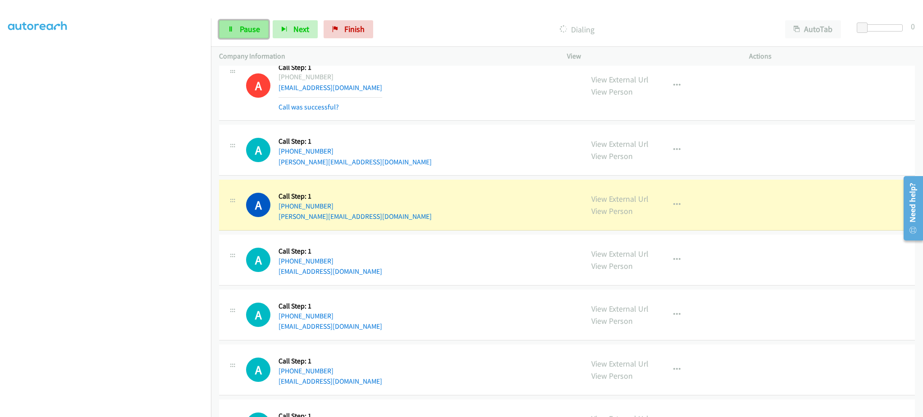
click at [224, 29] on link "Pause" at bounding box center [244, 29] width 50 height 18
click at [692, 225] on div "A Callback Scheduled Call Step: 1 America/New_York [PHONE_NUMBER] [PERSON_NAME]…" at bounding box center [567, 205] width 696 height 51
click at [665, 202] on button "button" at bounding box center [677, 205] width 24 height 18
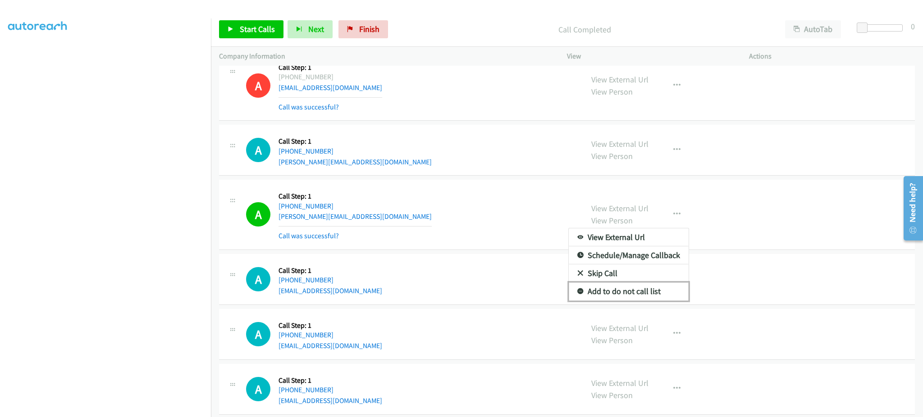
click at [663, 297] on link "Add to do not call list" at bounding box center [629, 292] width 120 height 18
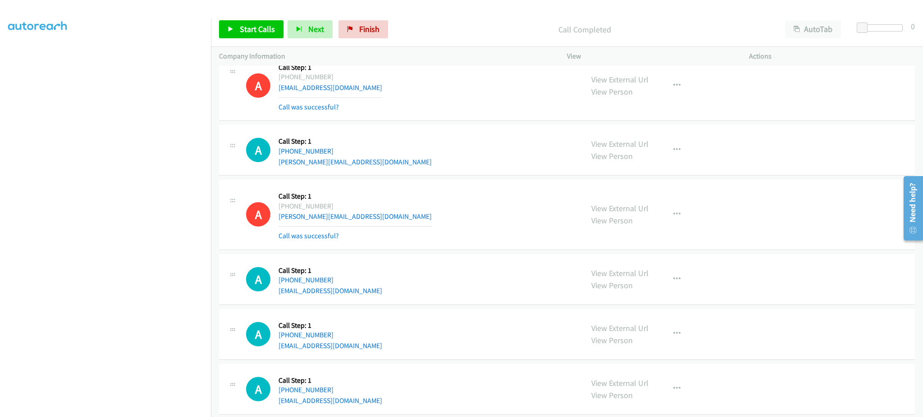
click at [256, 38] on div "Start Calls Pause Next Finish Call Completed AutoTab AutoTab 0" at bounding box center [567, 29] width 712 height 35
click at [256, 32] on span "Start Calls" at bounding box center [257, 29] width 35 height 10
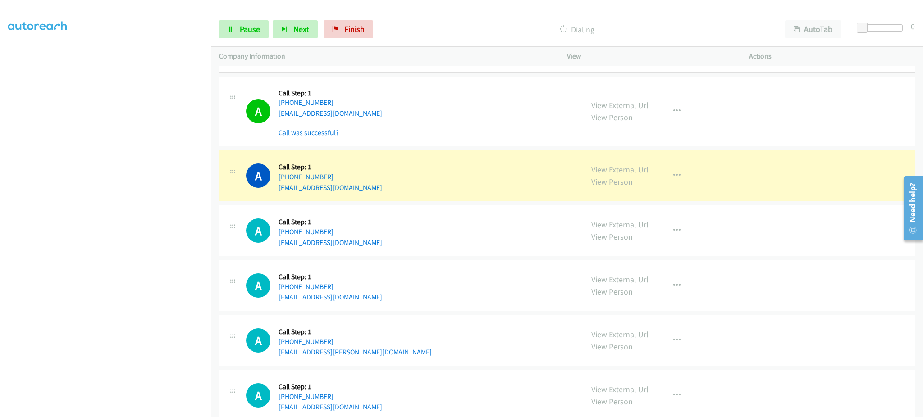
scroll to position [4888, 0]
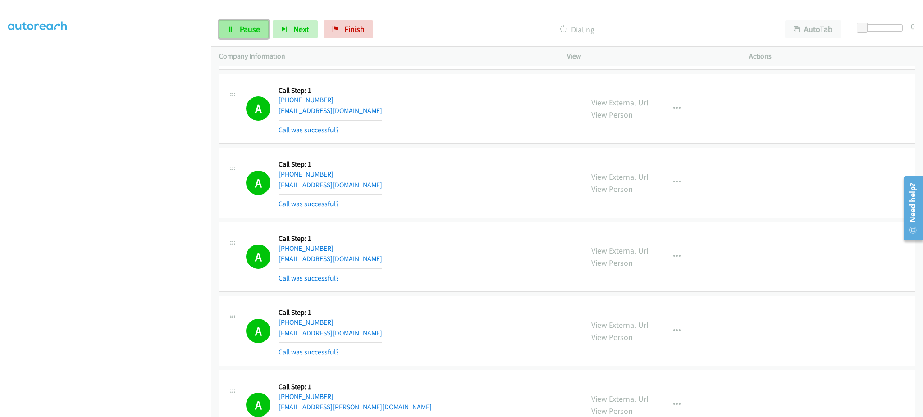
click at [246, 32] on span "Pause" at bounding box center [250, 29] width 20 height 10
click at [460, 174] on div "A Callback Scheduled Call Step: 1 [GEOGRAPHIC_DATA]/[GEOGRAPHIC_DATA] [PHONE_NU…" at bounding box center [410, 183] width 329 height 54
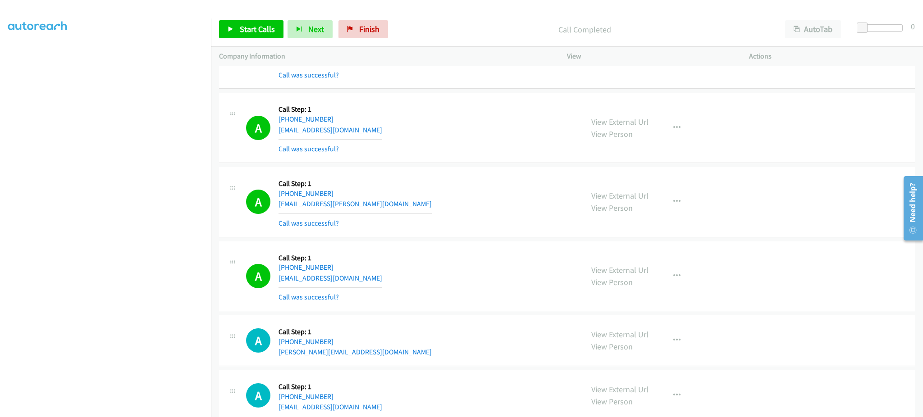
scroll to position [5168, 0]
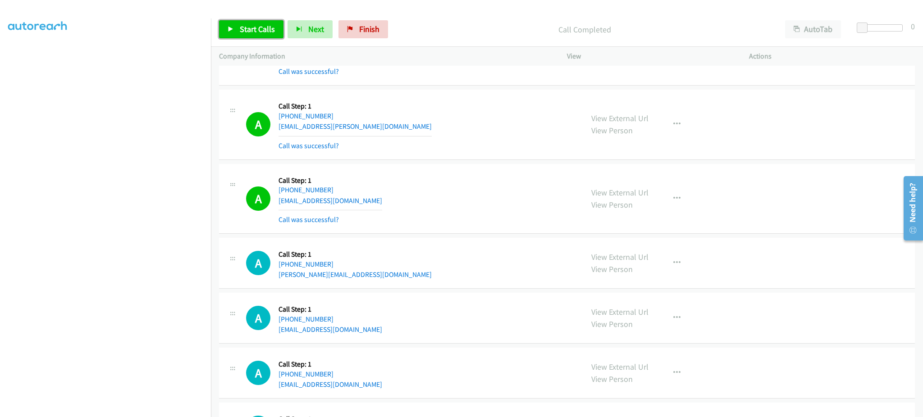
click at [243, 25] on span "Start Calls" at bounding box center [257, 29] width 35 height 10
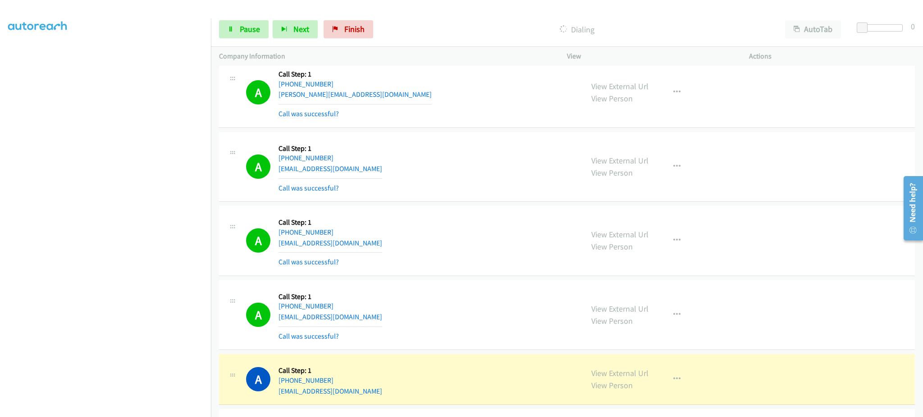
scroll to position [5529, 0]
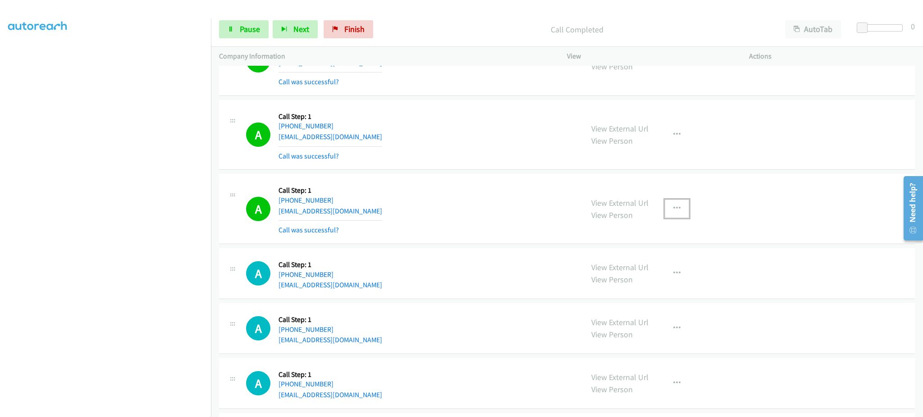
click at [679, 212] on button "button" at bounding box center [677, 209] width 24 height 18
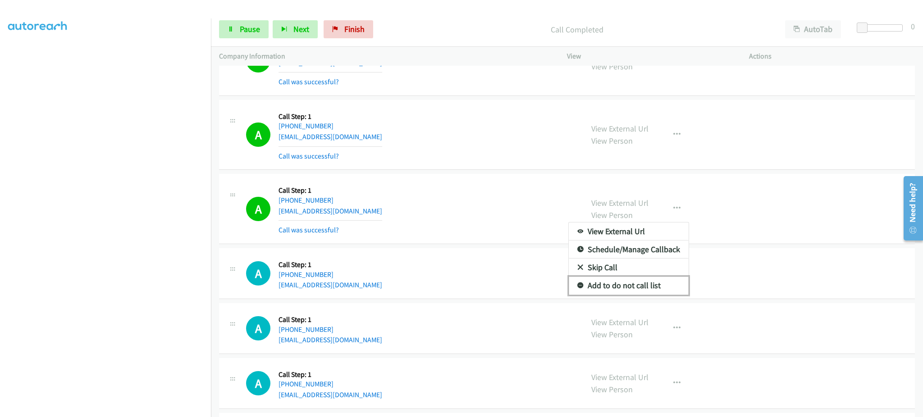
click at [626, 293] on link "Add to do not call list" at bounding box center [629, 286] width 120 height 18
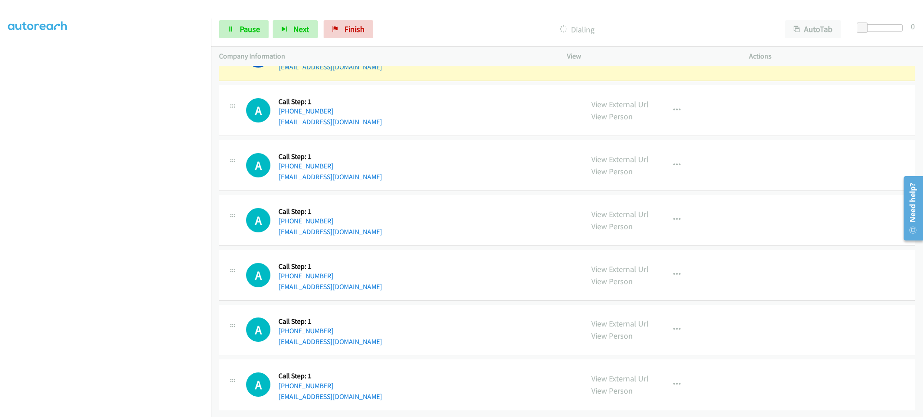
scroll to position [6099, 0]
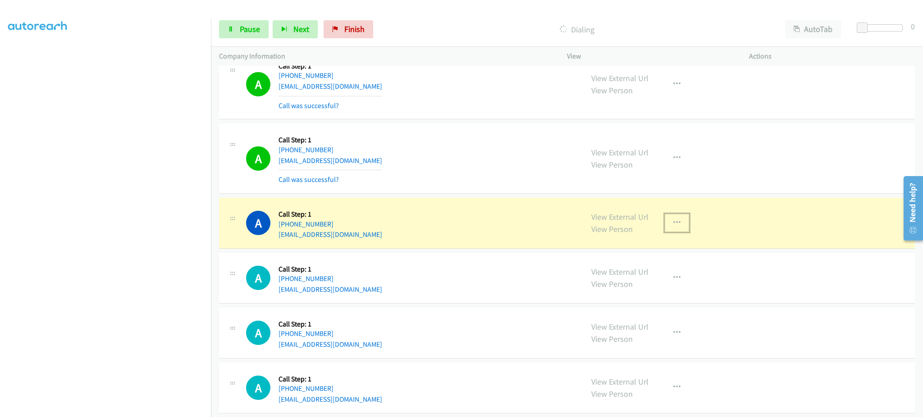
click at [683, 226] on button "button" at bounding box center [677, 223] width 24 height 18
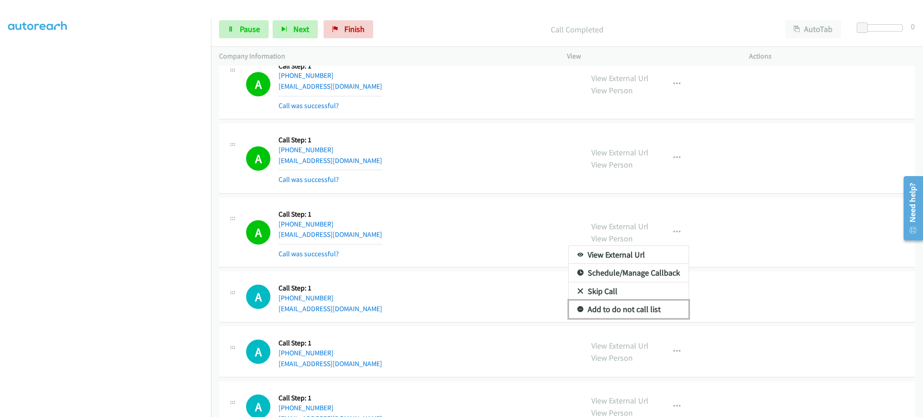
click at [651, 315] on link "Add to do not call list" at bounding box center [629, 310] width 120 height 18
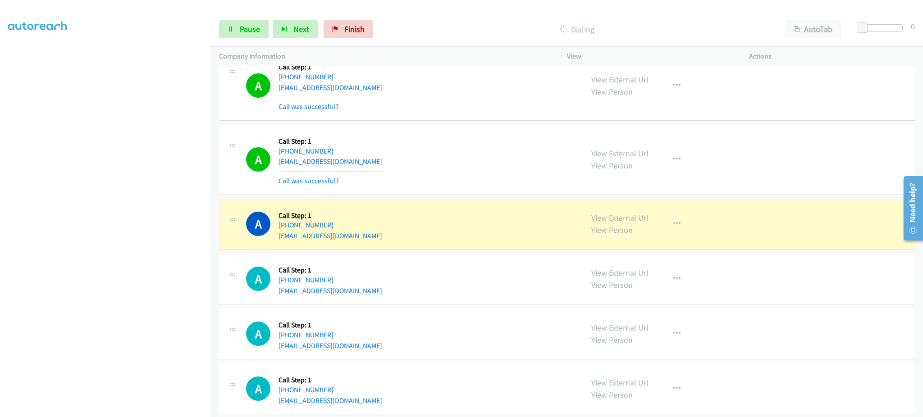
scroll to position [6337, 0]
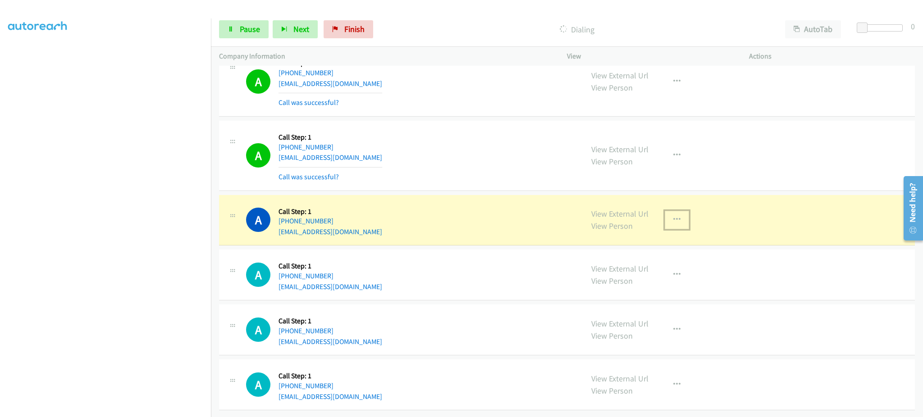
click at [665, 211] on button "button" at bounding box center [677, 220] width 24 height 18
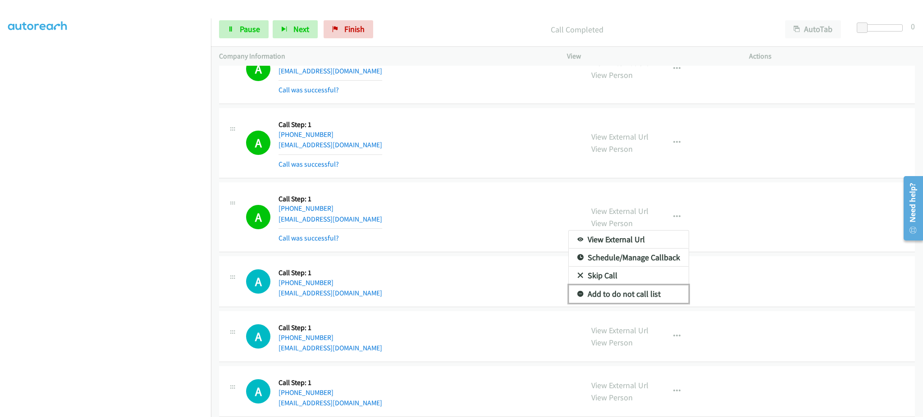
click at [665, 296] on link "Add to do not call list" at bounding box center [629, 294] width 120 height 18
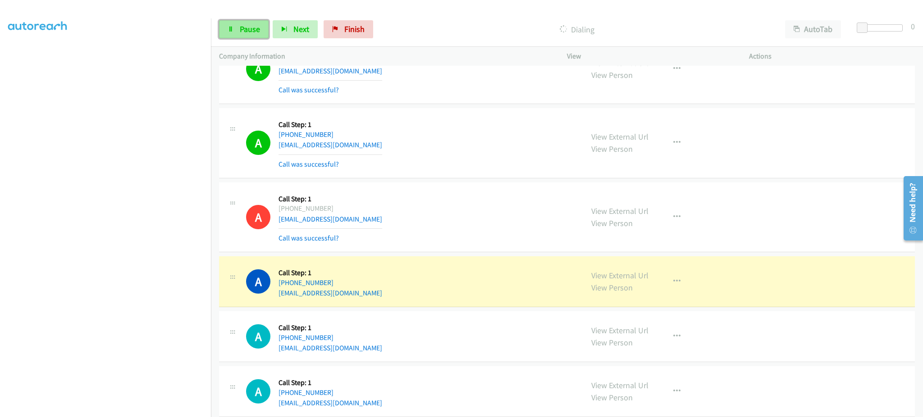
click at [244, 34] on link "Pause" at bounding box center [244, 29] width 50 height 18
